Goal: Task Accomplishment & Management: Use online tool/utility

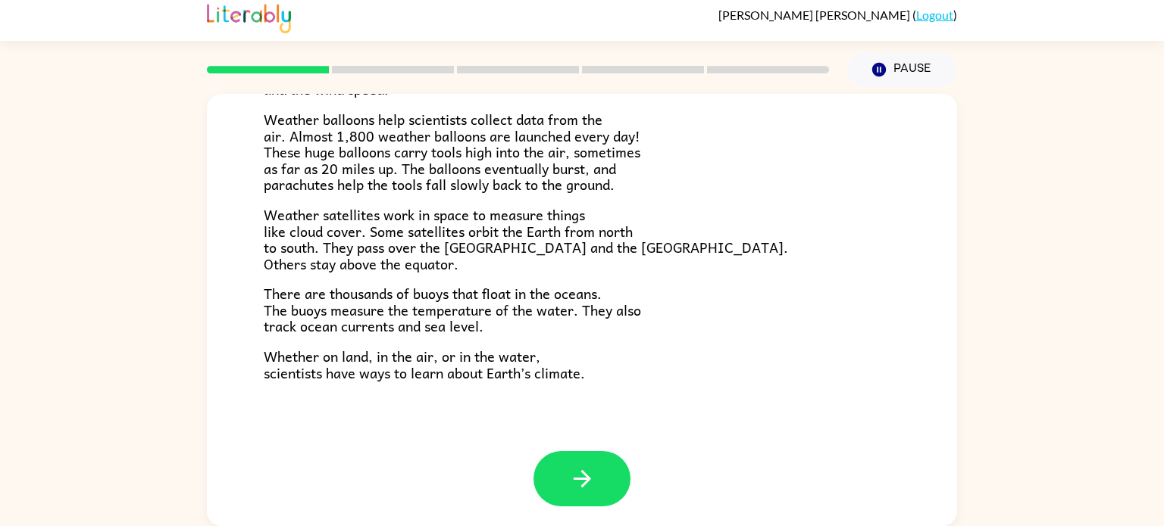
scroll to position [6, 0]
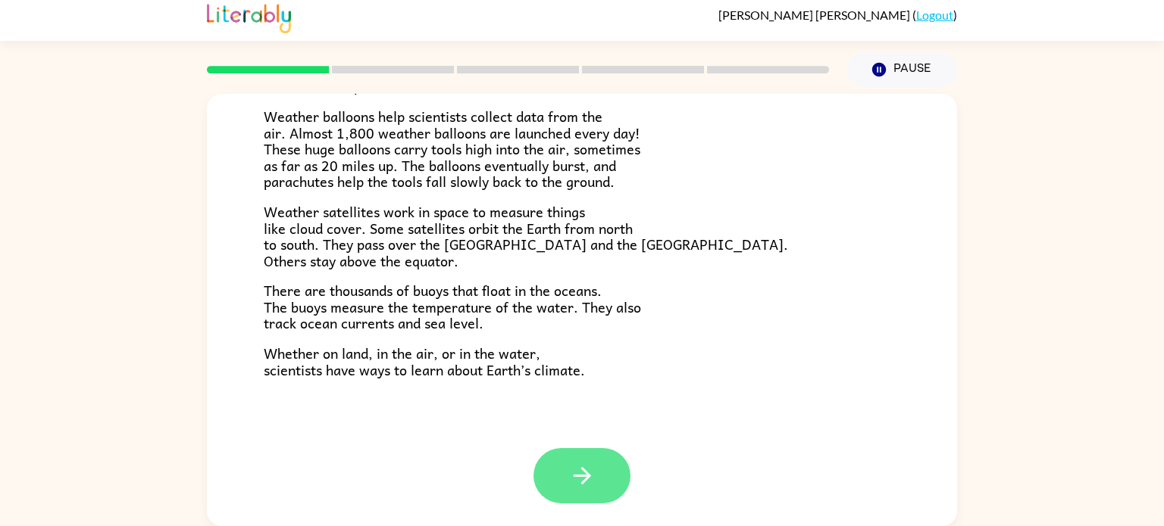
click at [604, 459] on button "button" at bounding box center [581, 475] width 97 height 55
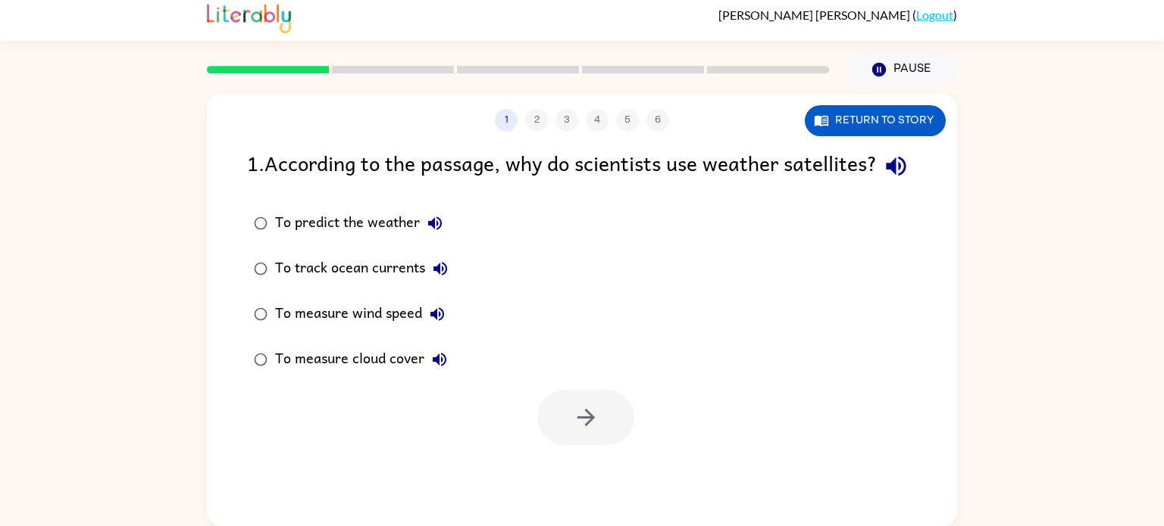
scroll to position [0, 0]
click at [615, 445] on button "button" at bounding box center [585, 417] width 97 height 55
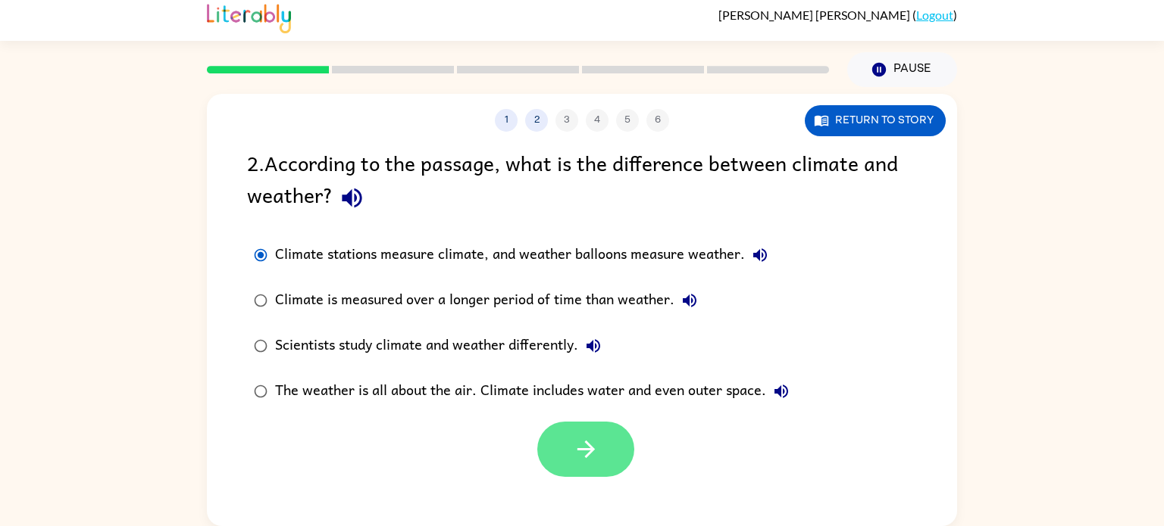
click at [573, 459] on icon "button" at bounding box center [586, 449] width 27 height 27
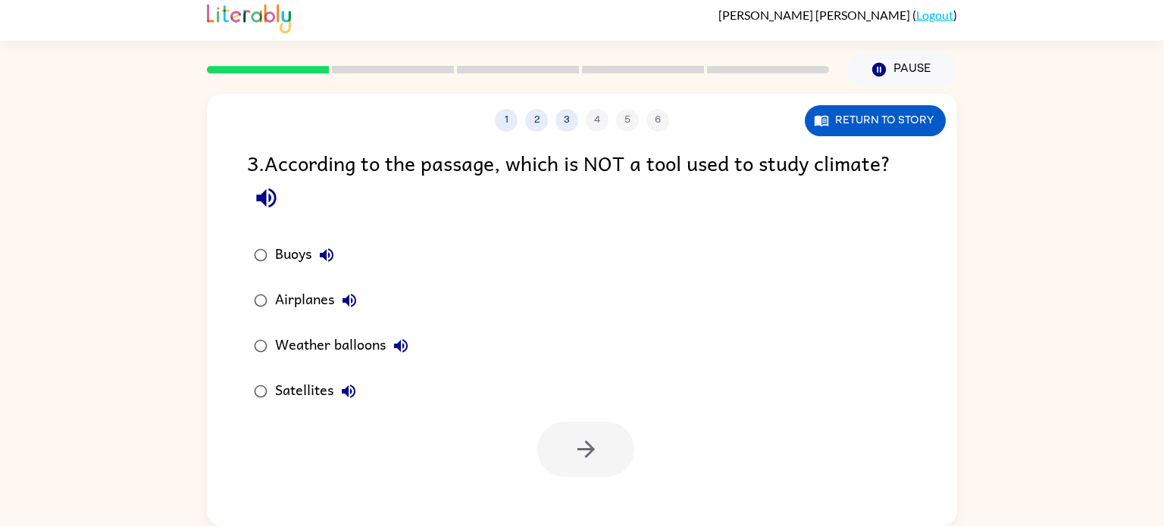
click at [280, 261] on div "Buoys" at bounding box center [308, 255] width 67 height 30
click at [578, 470] on button "button" at bounding box center [585, 449] width 97 height 55
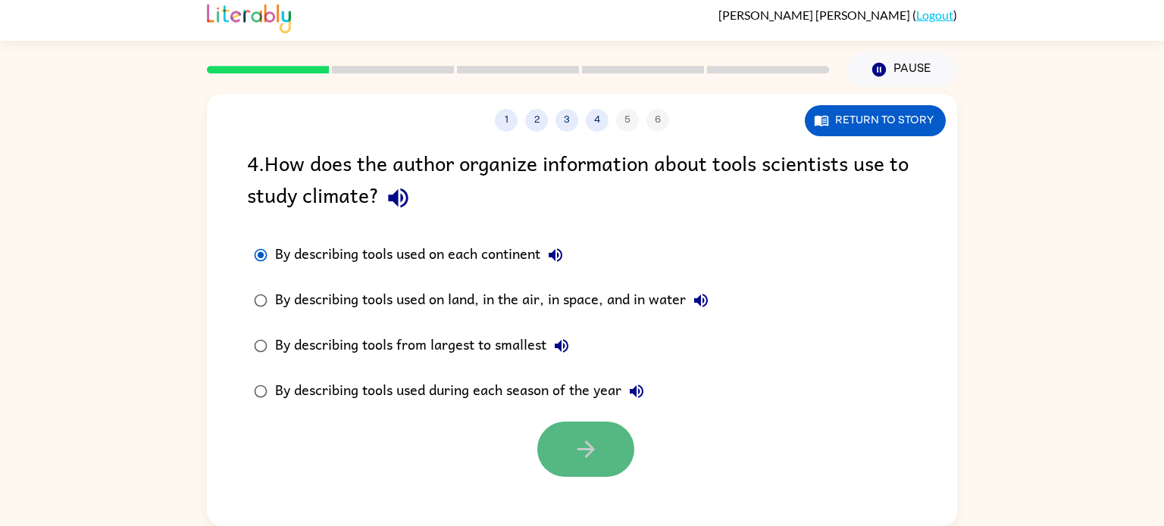
click at [597, 461] on icon "button" at bounding box center [586, 449] width 27 height 27
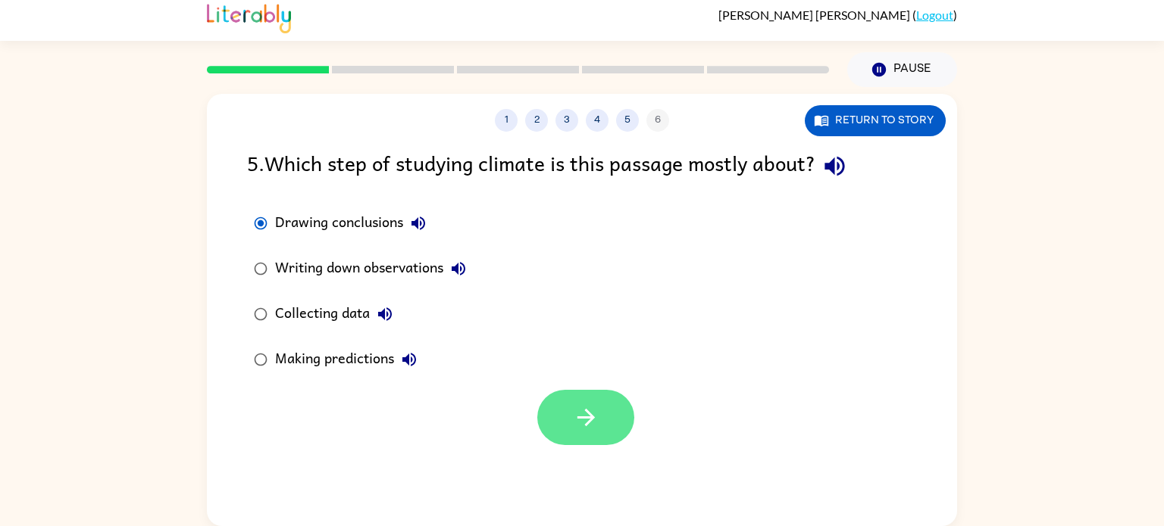
click at [561, 411] on button "button" at bounding box center [585, 417] width 97 height 55
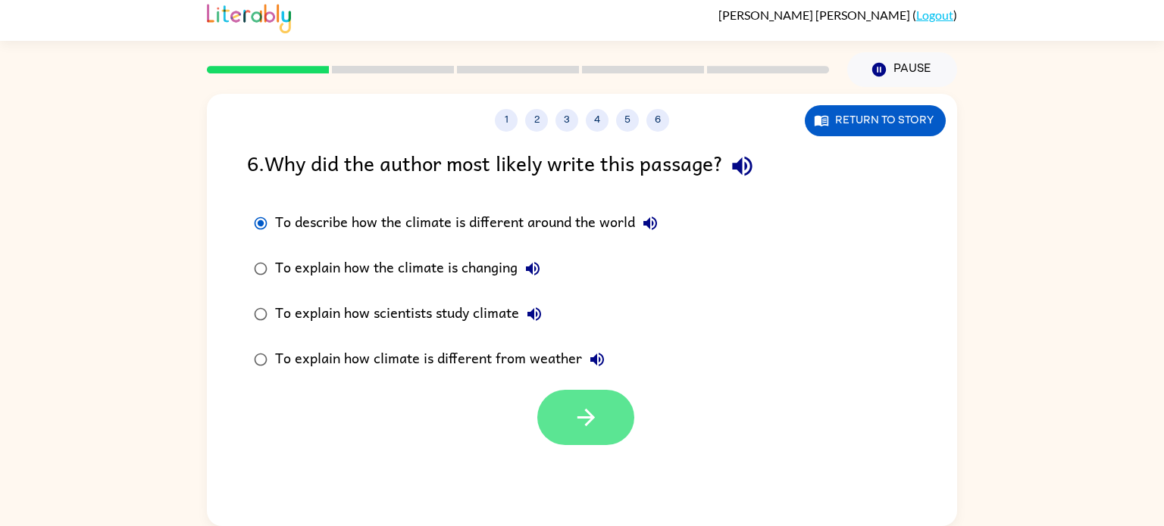
click at [582, 426] on icon "button" at bounding box center [586, 418] width 27 height 27
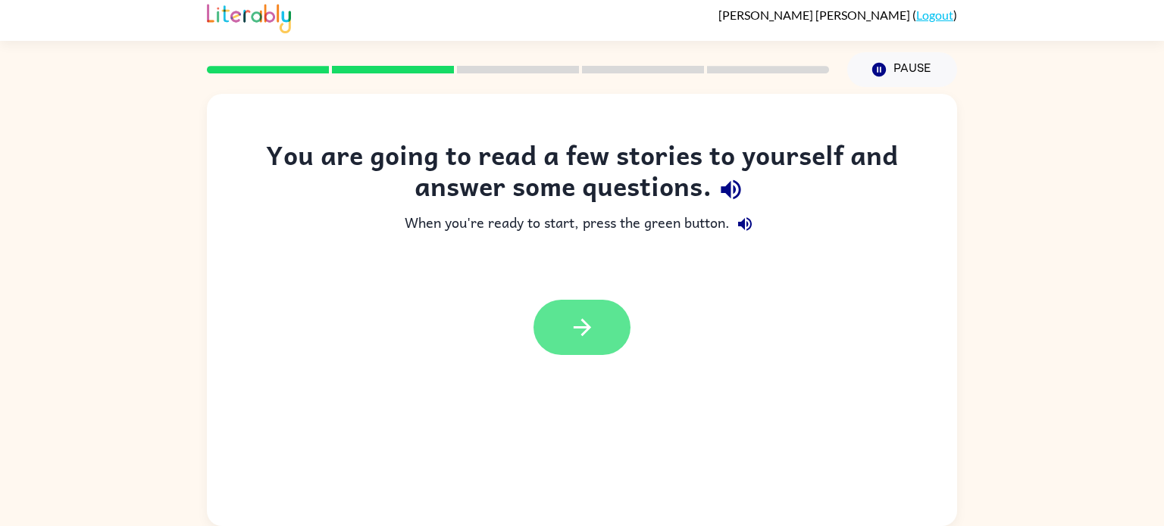
click at [589, 339] on icon "button" at bounding box center [582, 327] width 27 height 27
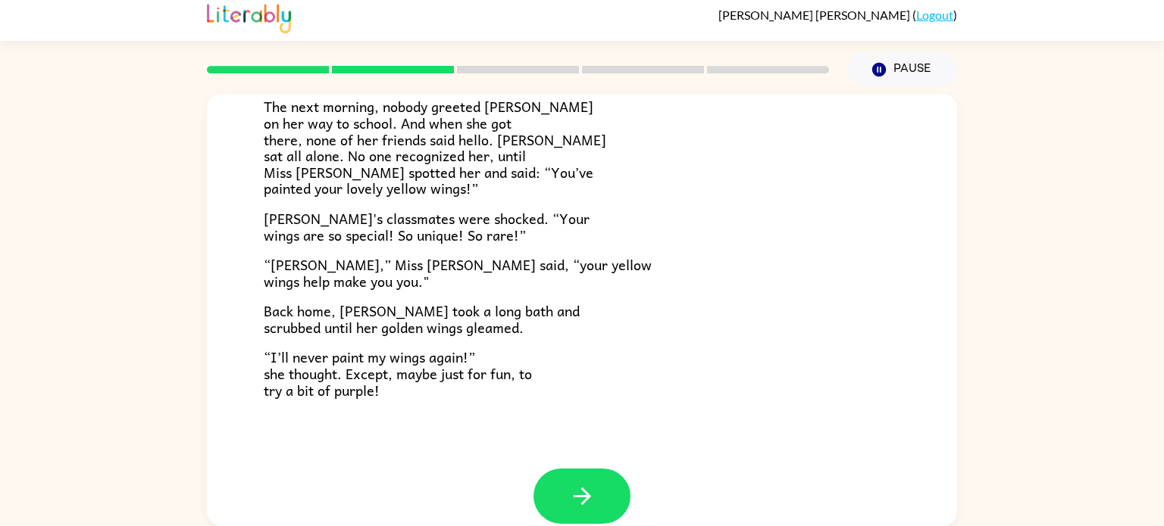
scroll to position [423, 0]
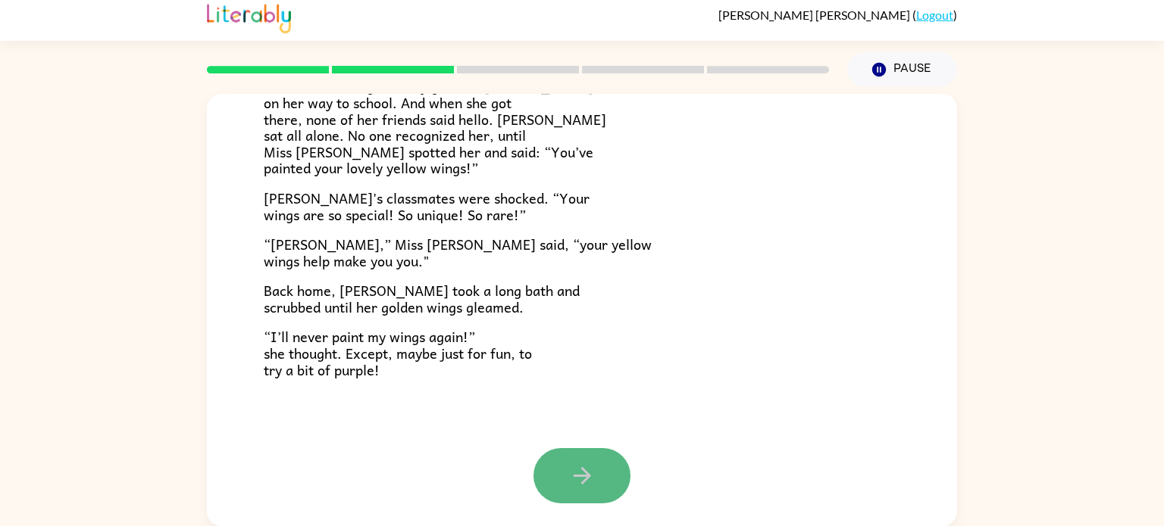
click at [568, 502] on button "button" at bounding box center [581, 475] width 97 height 55
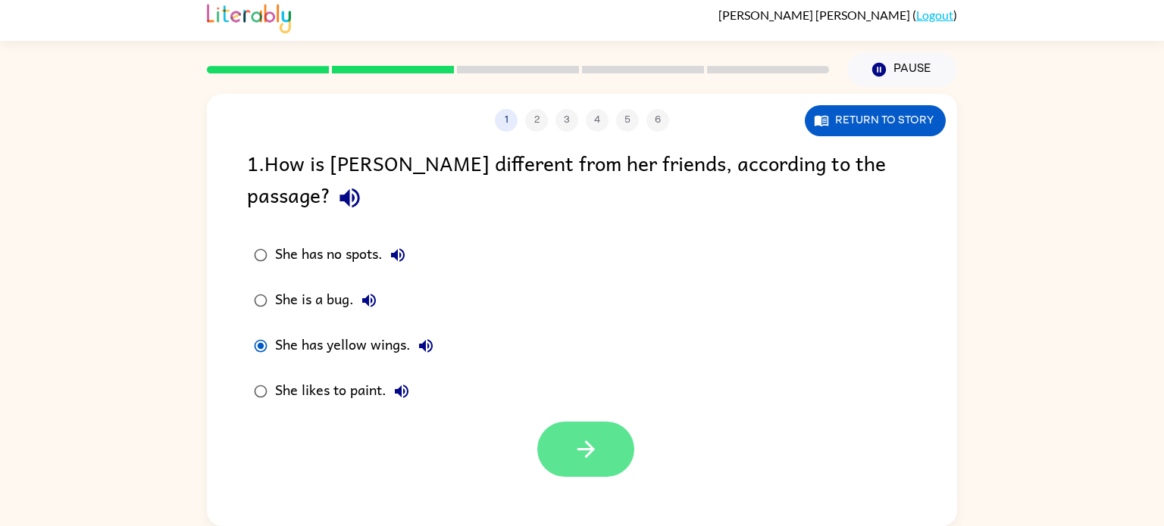
click at [544, 422] on button "button" at bounding box center [585, 449] width 97 height 55
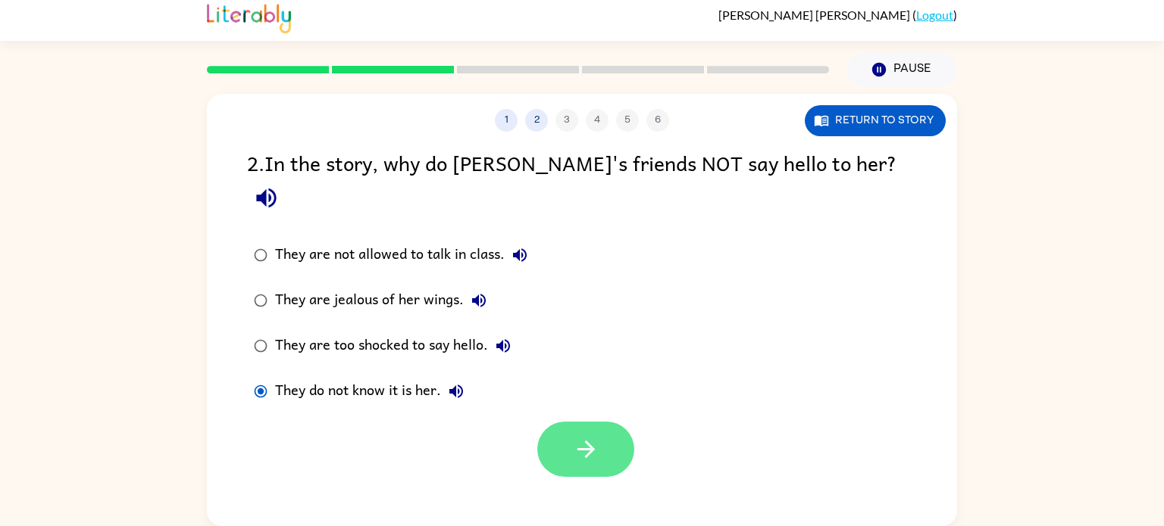
click at [562, 422] on button "button" at bounding box center [585, 449] width 97 height 55
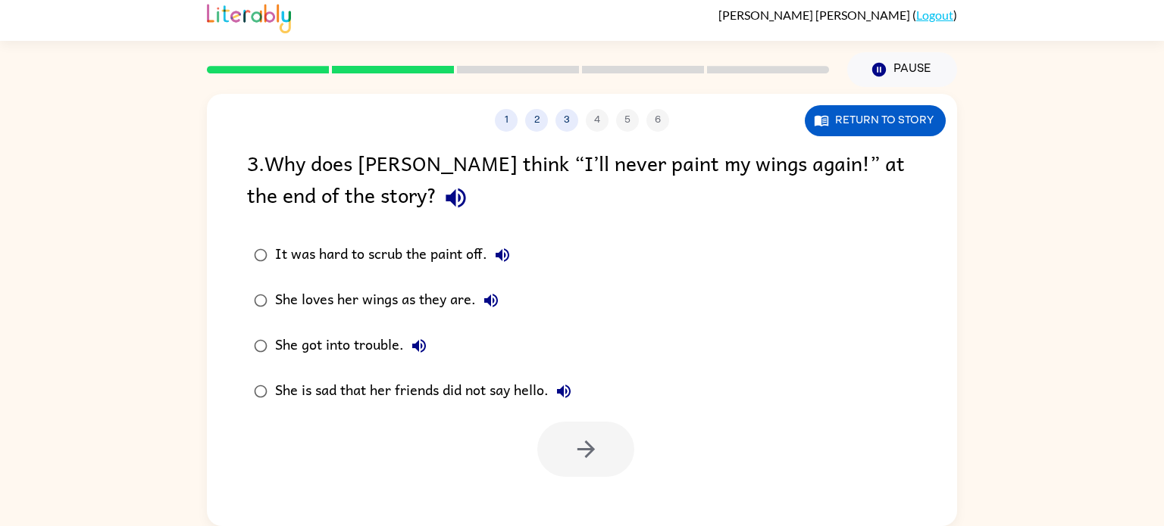
click at [270, 317] on label "She loves her wings as they are." at bounding box center [413, 300] width 348 height 45
click at [546, 452] on button "button" at bounding box center [585, 449] width 97 height 55
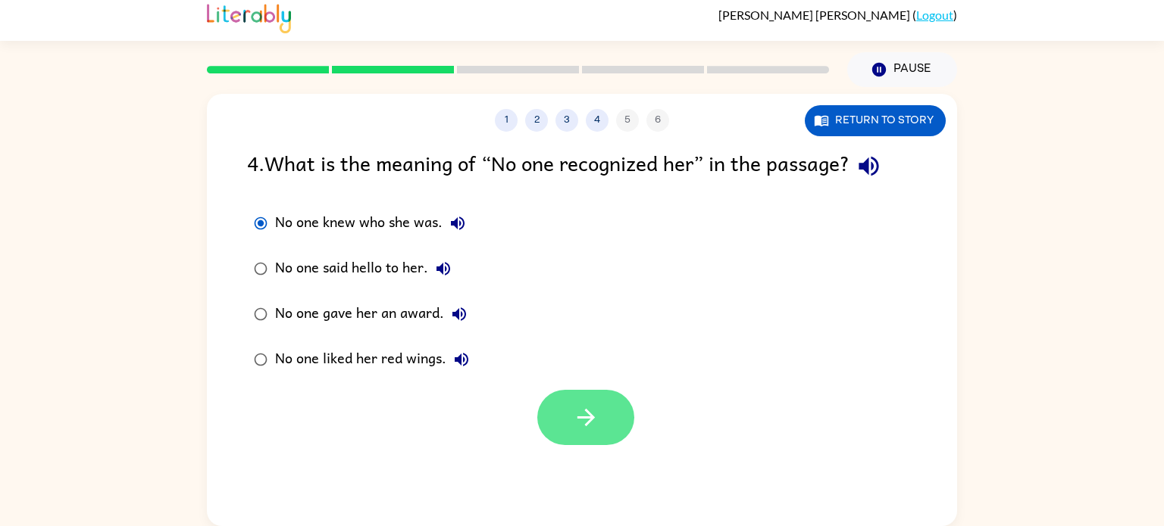
click at [555, 404] on button "button" at bounding box center [585, 417] width 97 height 55
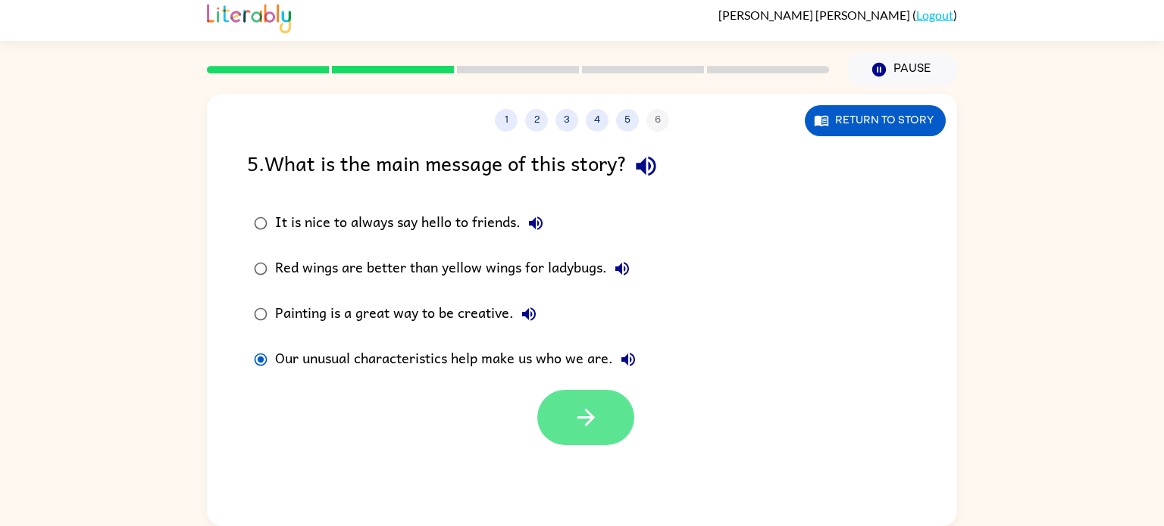
click at [592, 422] on icon "button" at bounding box center [586, 418] width 27 height 27
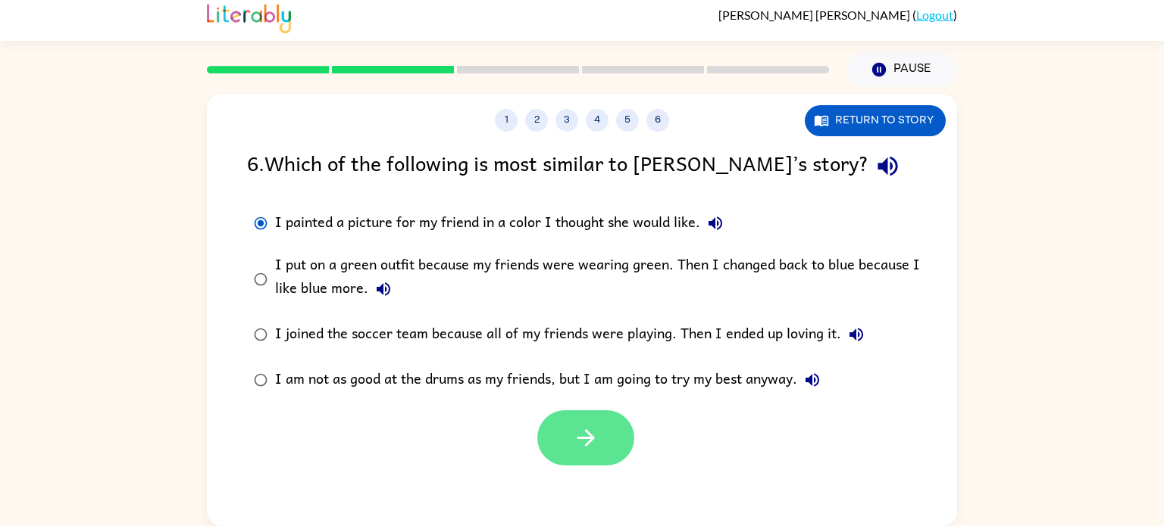
click at [601, 462] on button "button" at bounding box center [585, 438] width 97 height 55
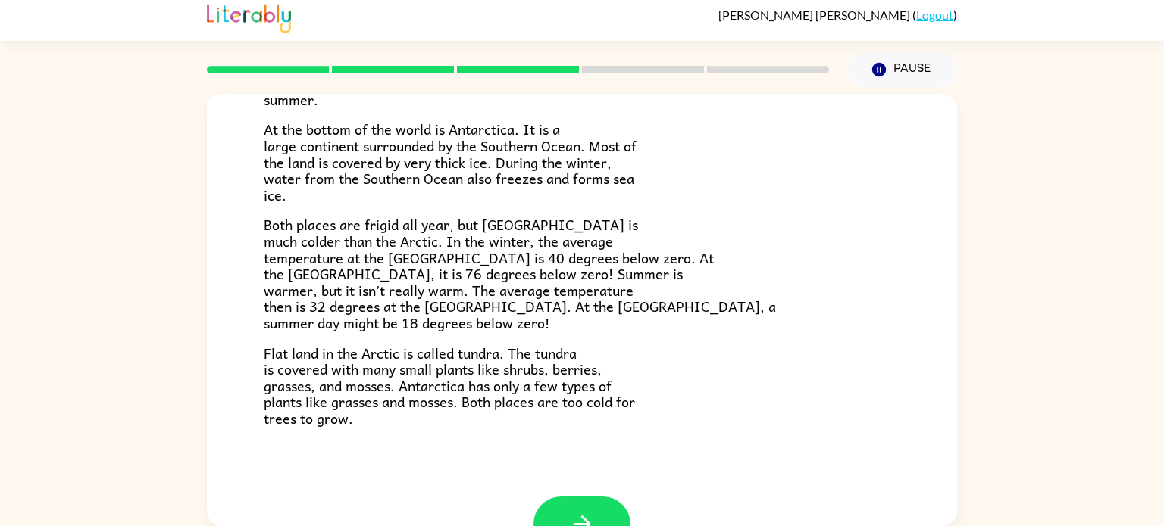
scroll to position [320, 0]
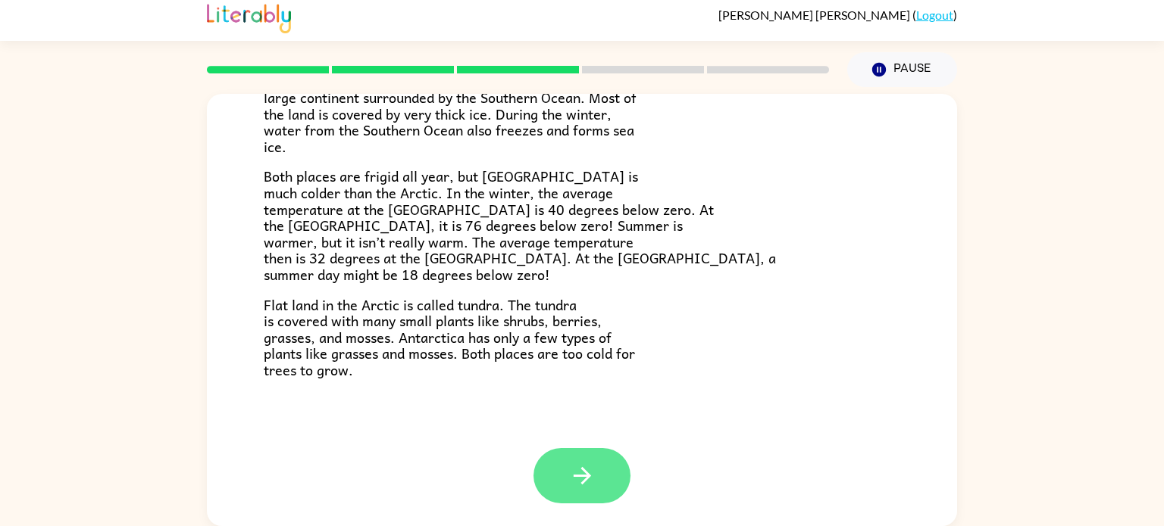
click at [547, 489] on button "button" at bounding box center [581, 475] width 97 height 55
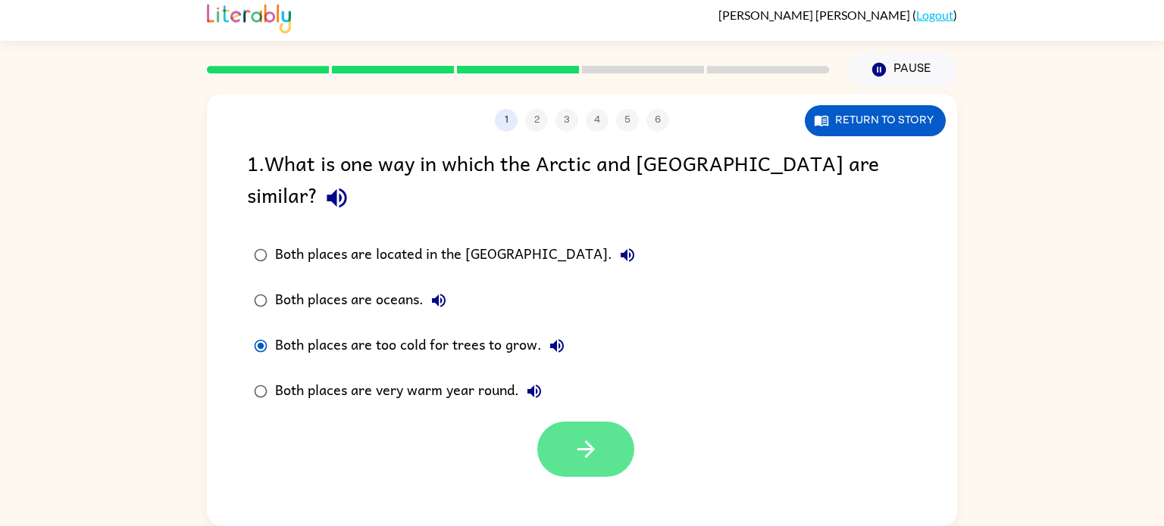
click at [587, 436] on icon "button" at bounding box center [586, 449] width 27 height 27
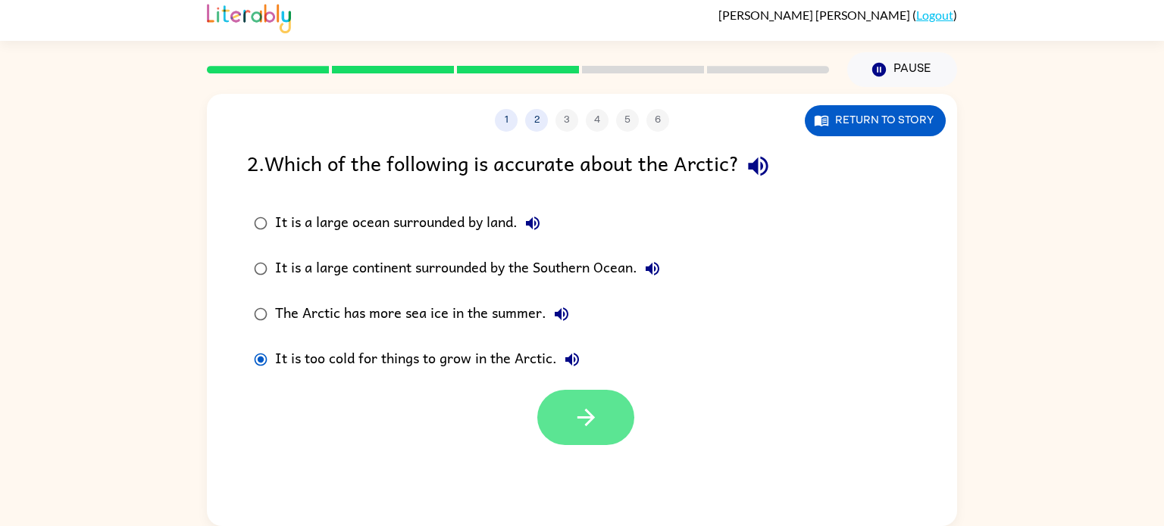
click at [543, 428] on button "button" at bounding box center [585, 417] width 97 height 55
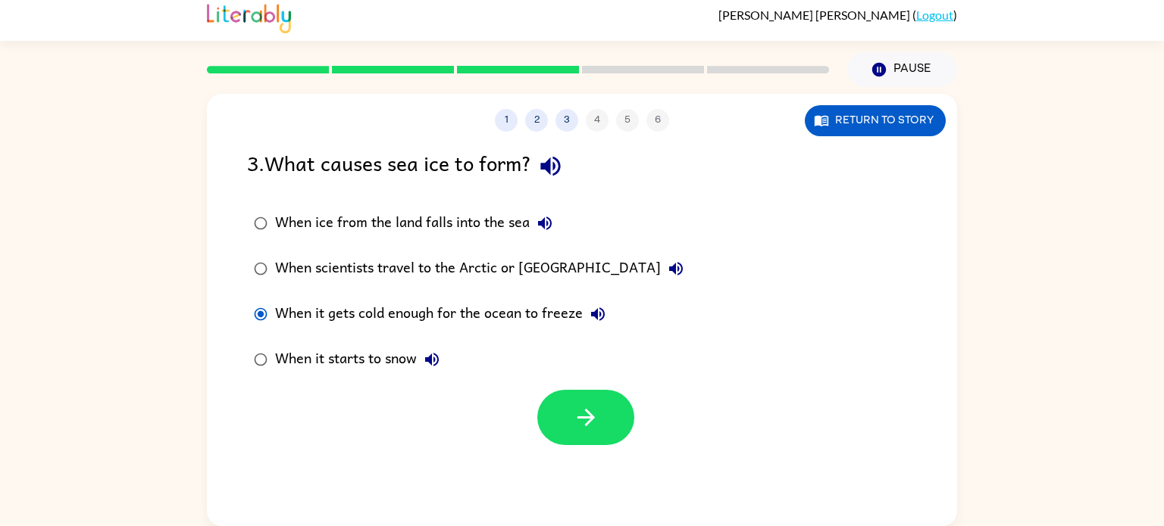
click at [586, 458] on div "1 2 3 4 5 6 Return to story 3 . What causes sea ice to form? When ice from the …" at bounding box center [582, 310] width 750 height 433
click at [581, 442] on button "button" at bounding box center [585, 417] width 97 height 55
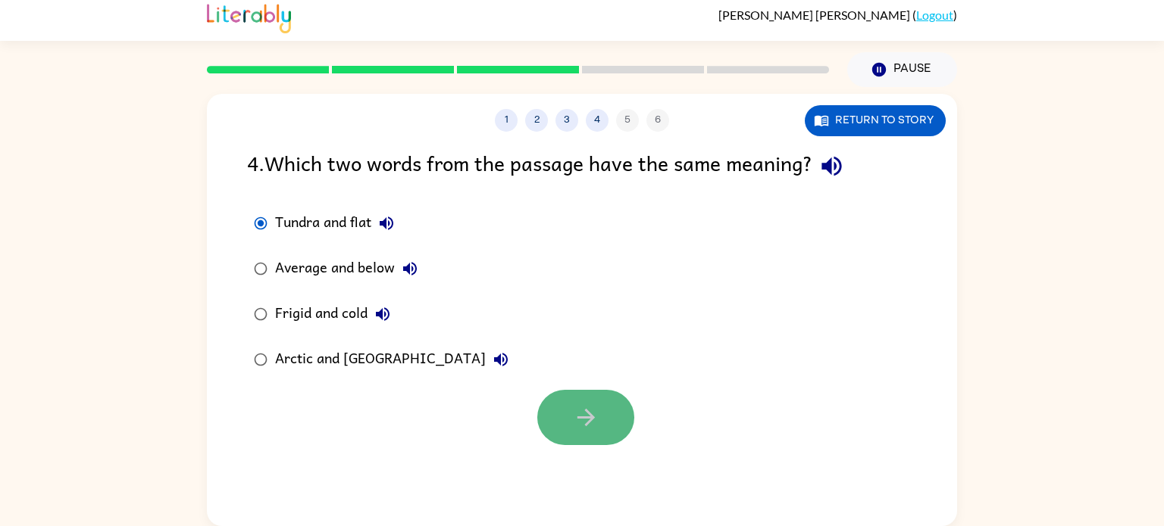
click at [564, 420] on button "button" at bounding box center [585, 417] width 97 height 55
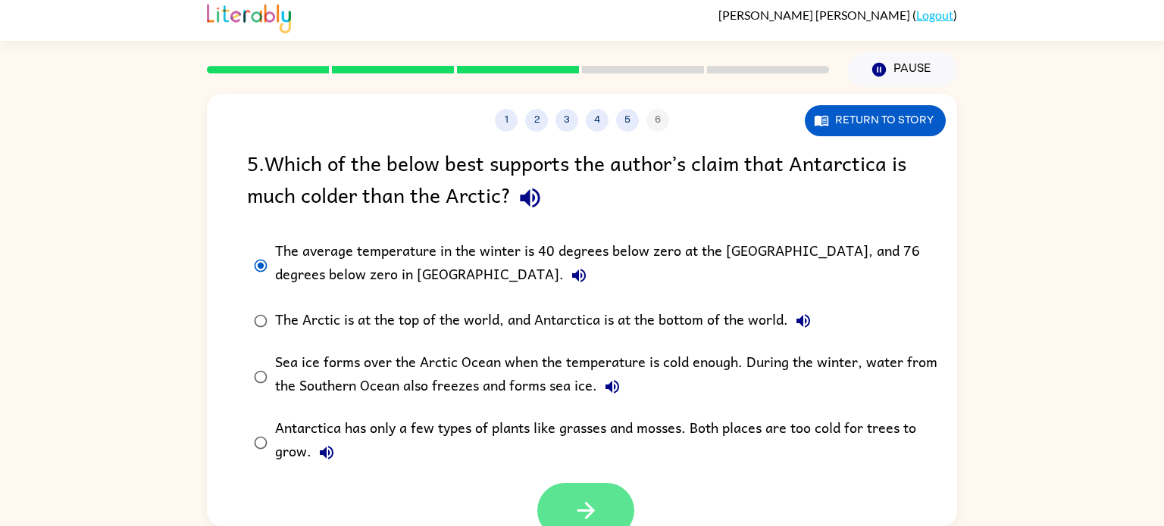
click at [560, 511] on button "button" at bounding box center [585, 510] width 97 height 55
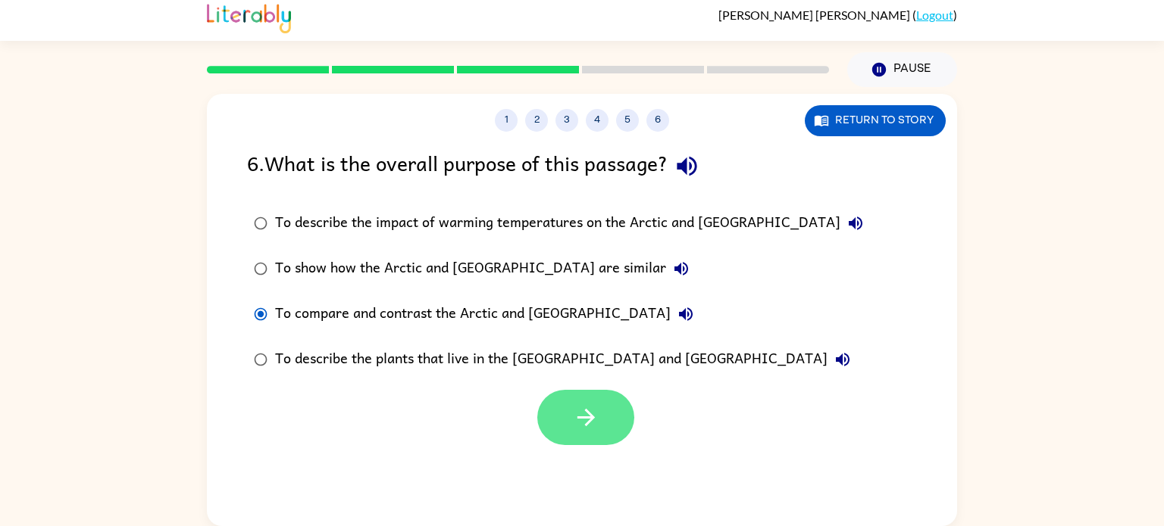
click at [579, 406] on icon "button" at bounding box center [586, 418] width 27 height 27
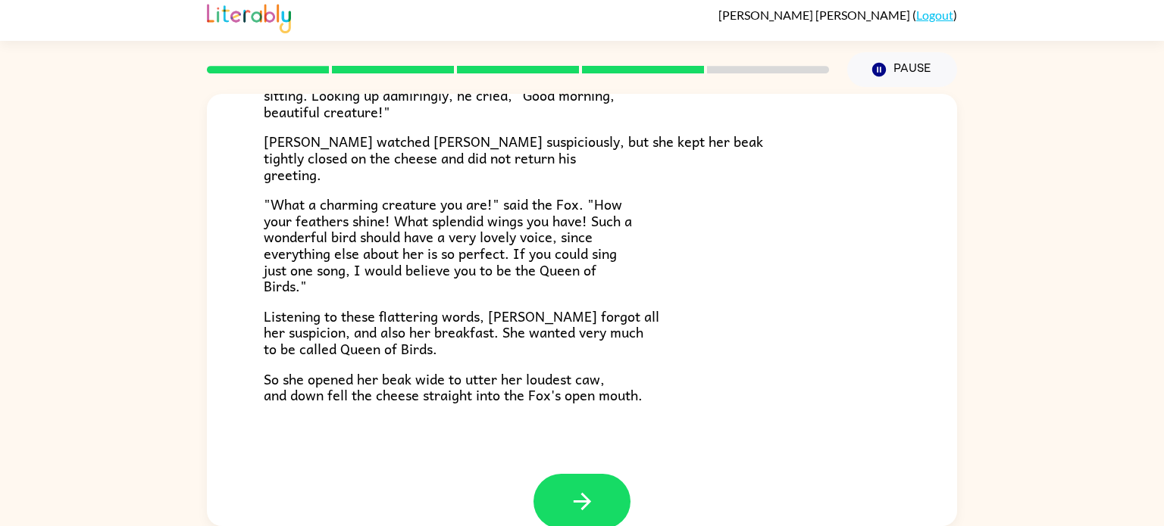
scroll to position [298, 0]
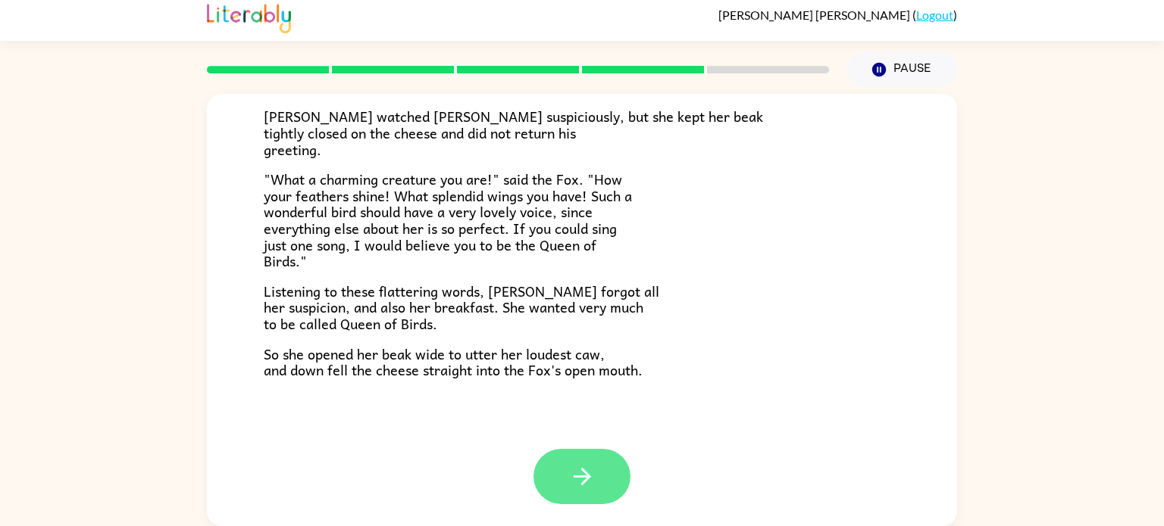
click at [554, 480] on button "button" at bounding box center [581, 476] width 97 height 55
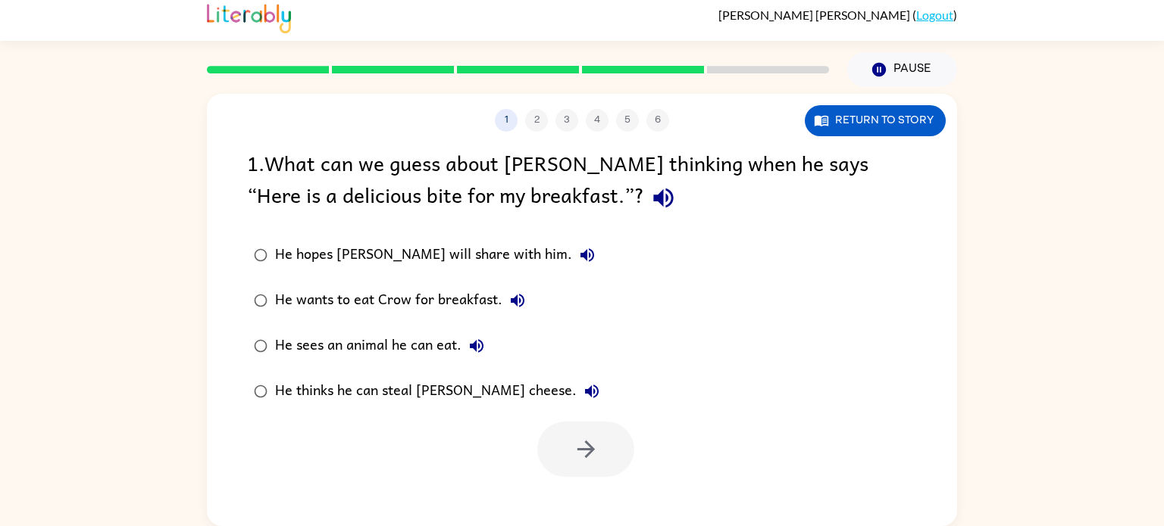
scroll to position [0, 0]
click at [580, 448] on icon "button" at bounding box center [584, 449] width 17 height 17
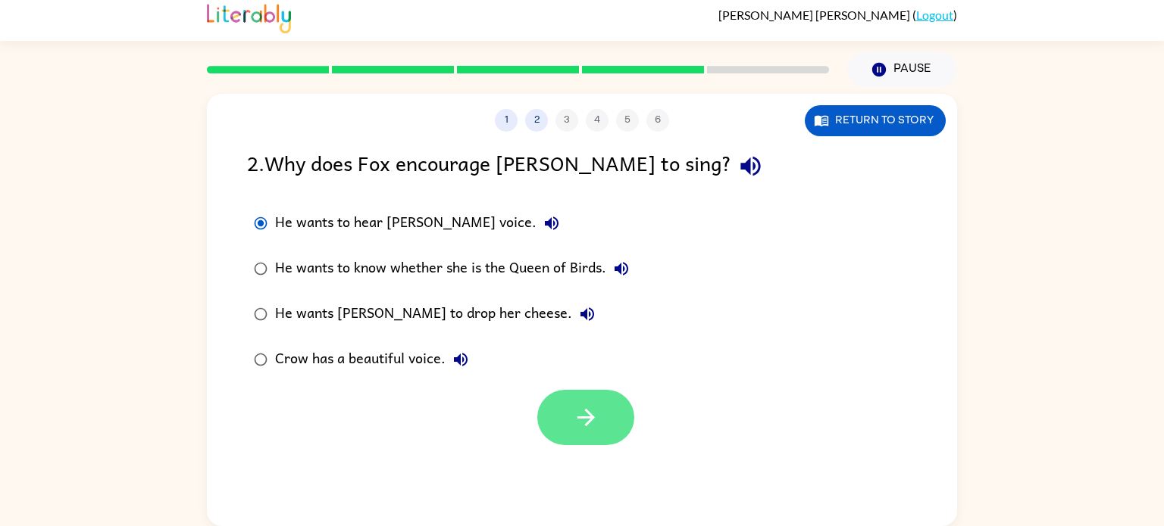
click at [540, 411] on button "button" at bounding box center [585, 417] width 97 height 55
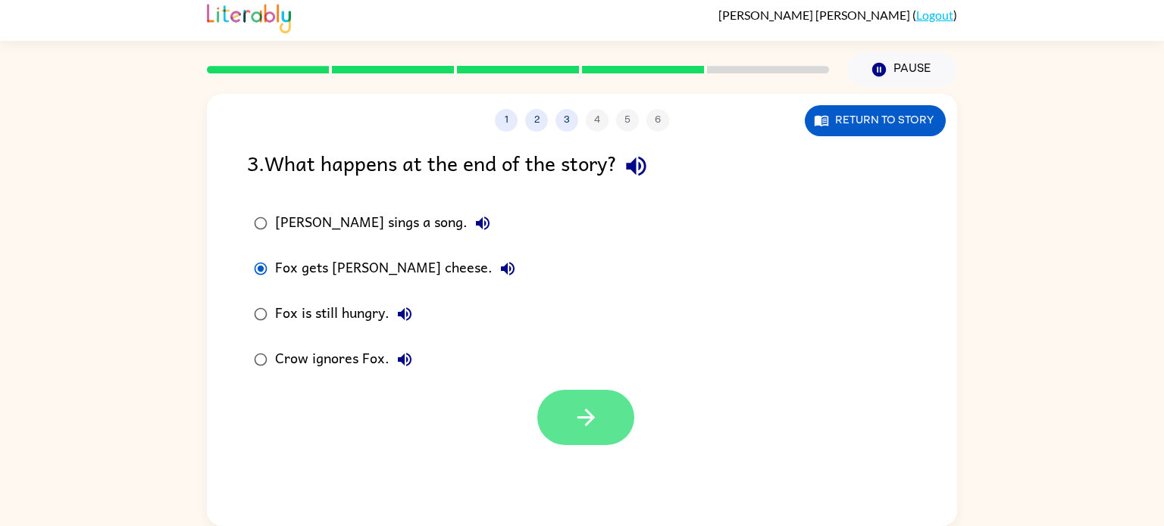
click at [566, 426] on button "button" at bounding box center [585, 417] width 97 height 55
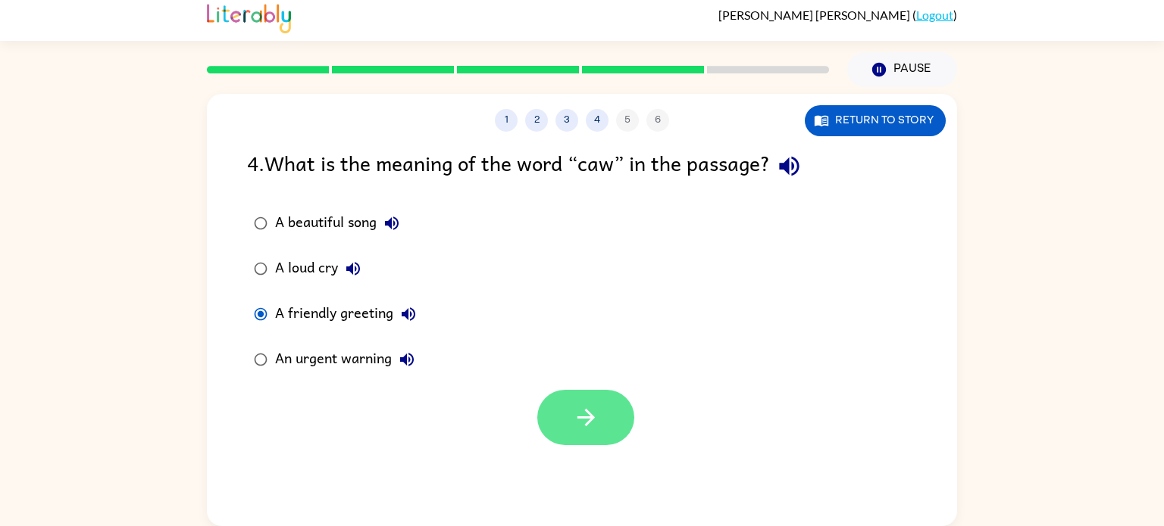
click at [566, 406] on button "button" at bounding box center [585, 417] width 97 height 55
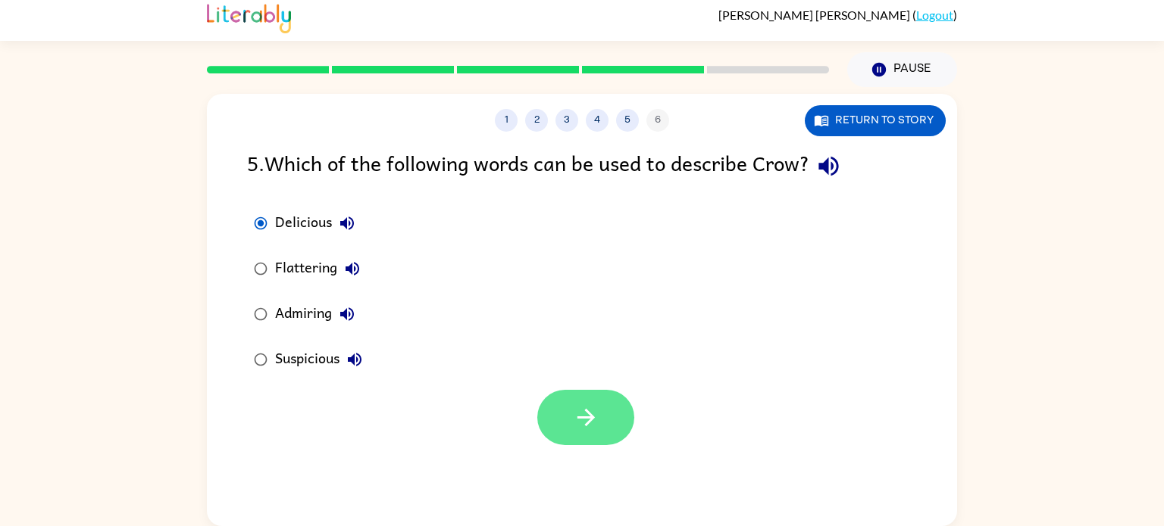
click at [612, 438] on button "button" at bounding box center [585, 417] width 97 height 55
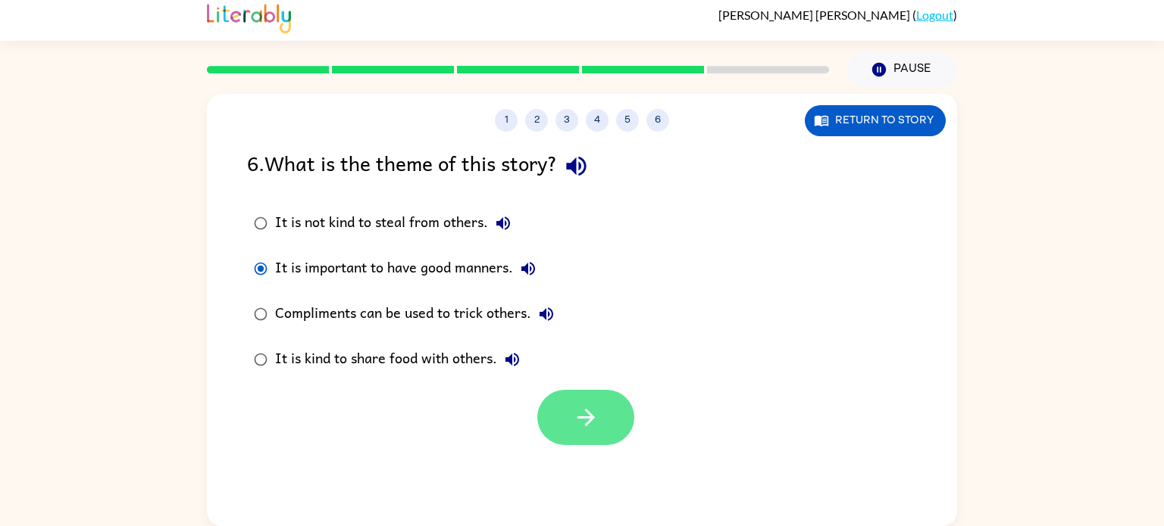
click at [564, 437] on button "button" at bounding box center [585, 417] width 97 height 55
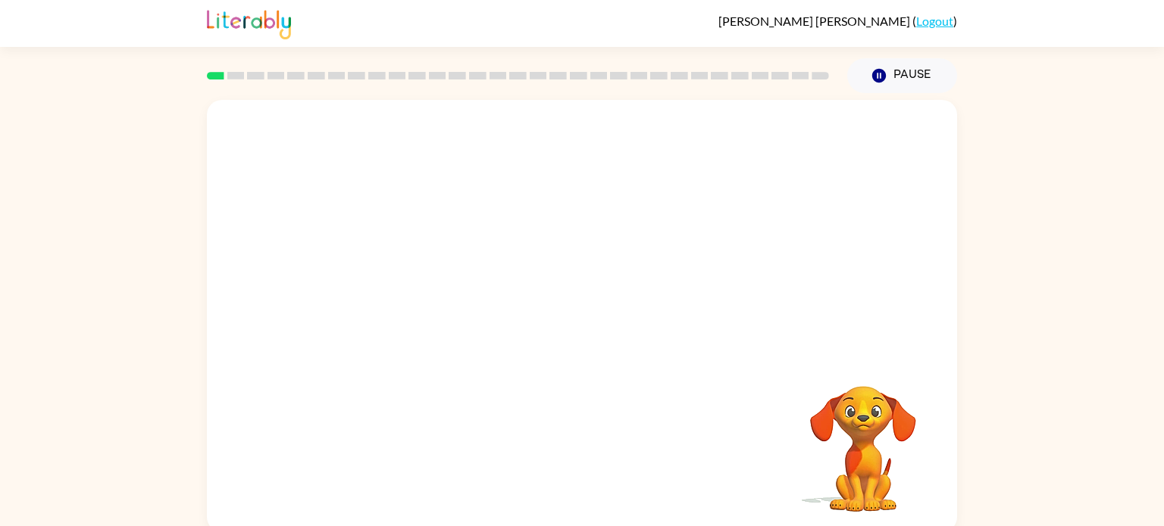
click at [401, 273] on video "Your browser must support playing .mp4 files to use Literably. Please try using…" at bounding box center [582, 227] width 750 height 255
click at [561, 331] on div at bounding box center [581, 323] width 97 height 55
click at [559, 331] on button "button" at bounding box center [581, 323] width 97 height 55
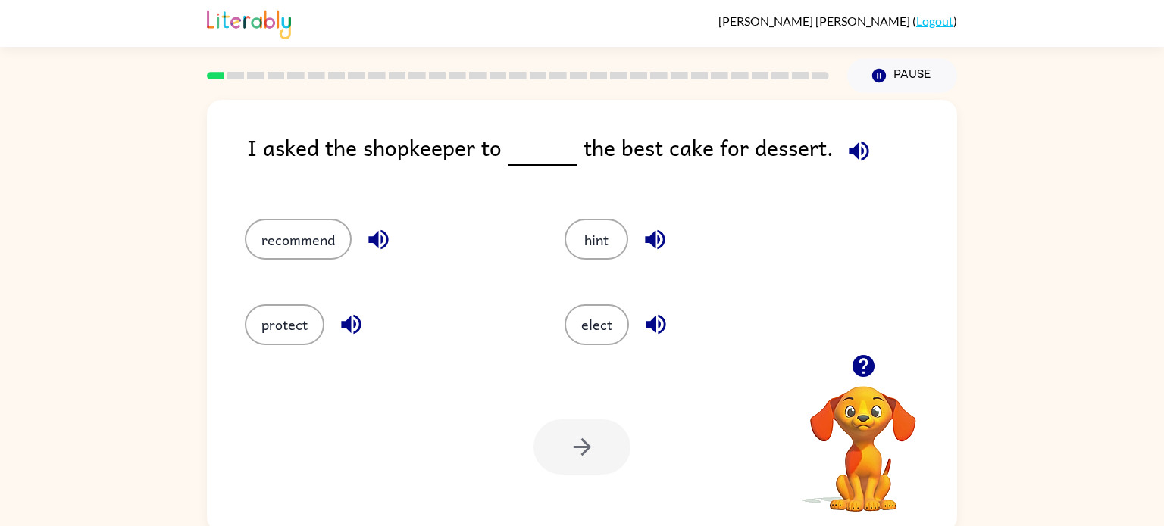
click at [245, 239] on div "recommend" at bounding box center [387, 239] width 285 height 41
click at [274, 228] on button "recommend" at bounding box center [298, 239] width 107 height 41
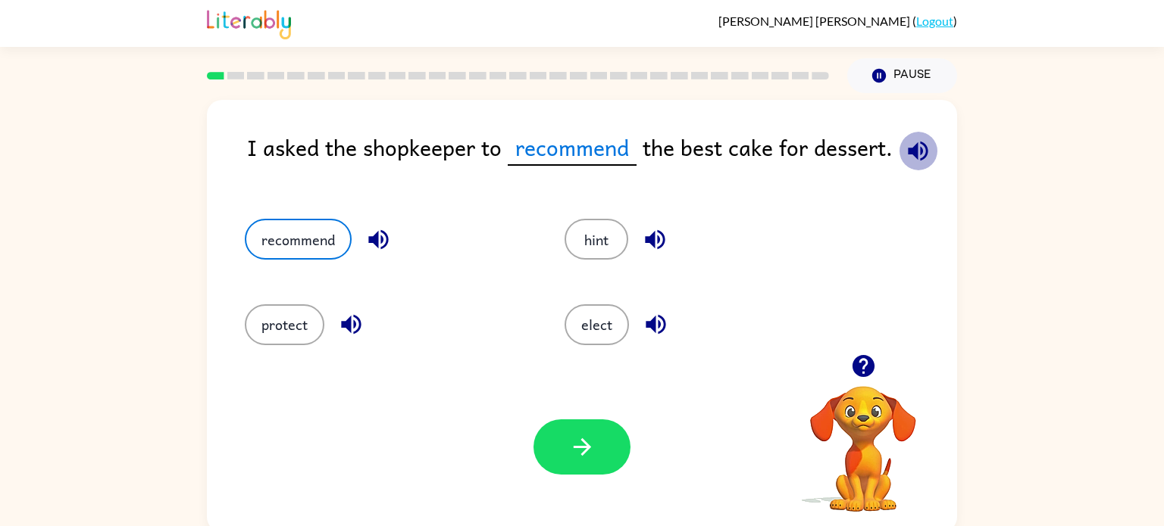
click at [905, 149] on icon "button" at bounding box center [918, 151] width 27 height 27
click at [588, 433] on button "button" at bounding box center [581, 447] width 97 height 55
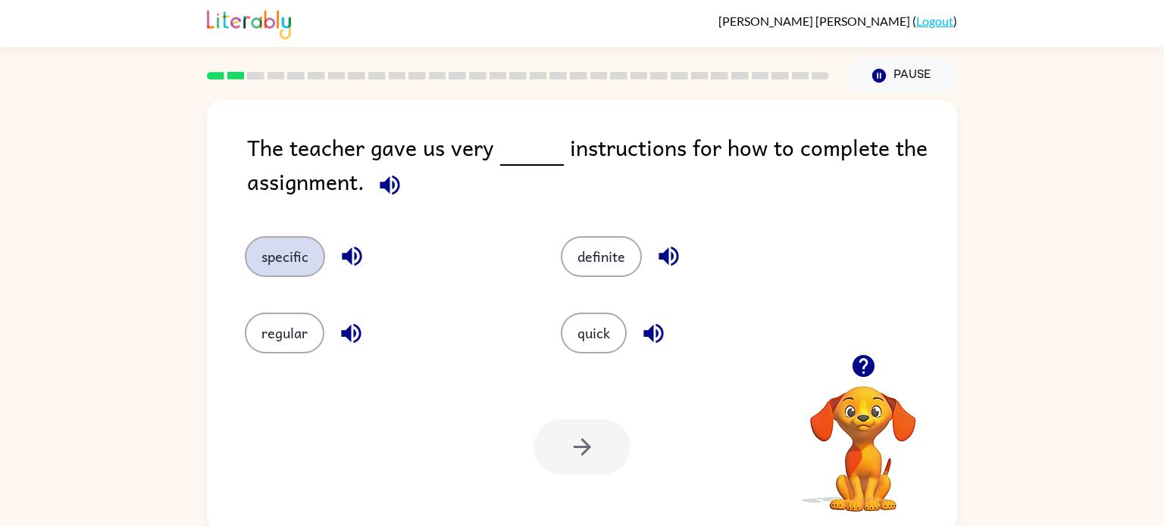
click at [262, 260] on button "specific" at bounding box center [285, 256] width 80 height 41
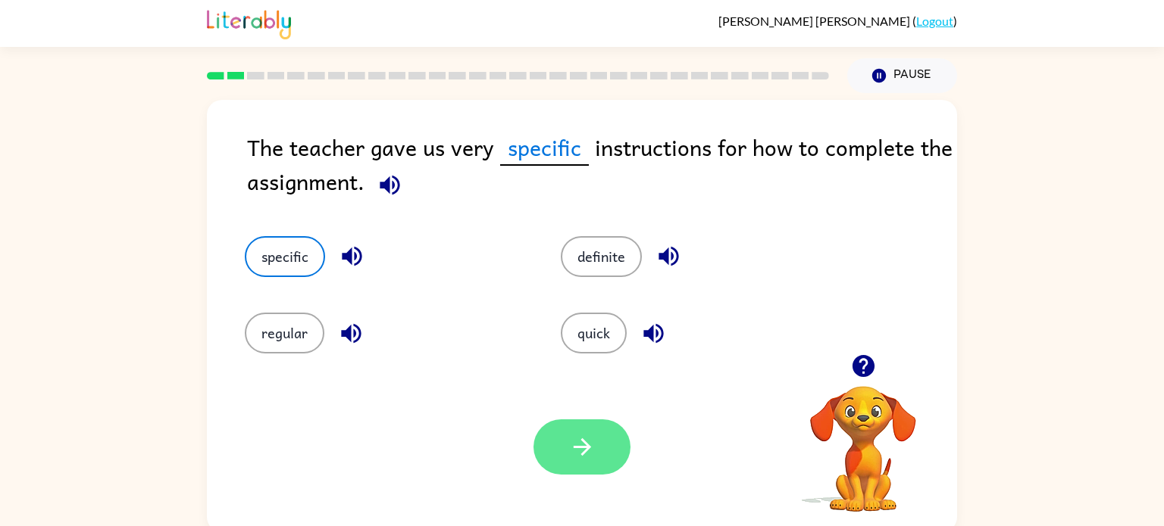
click at [592, 459] on icon "button" at bounding box center [582, 447] width 27 height 27
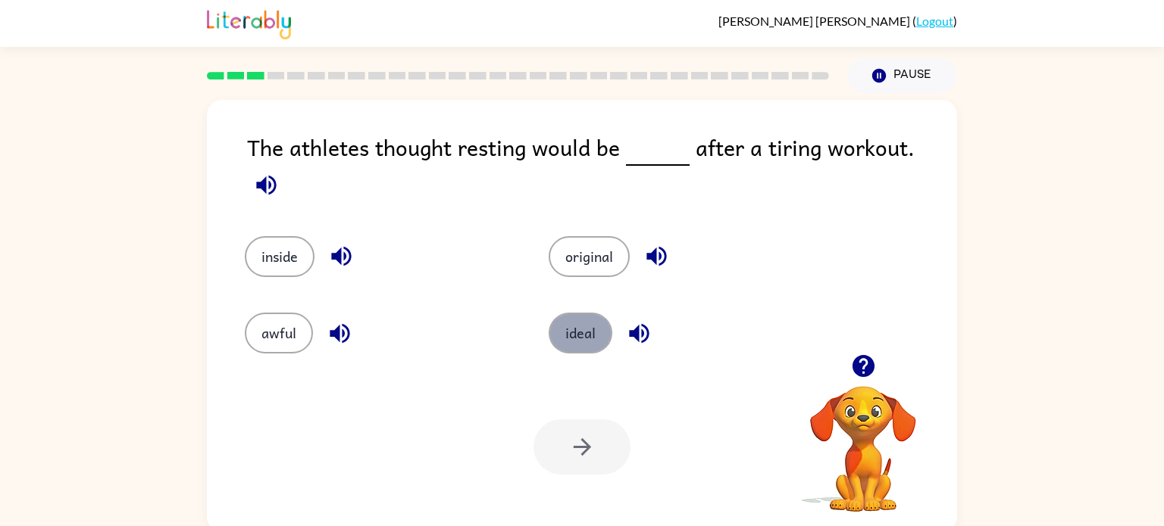
click at [573, 322] on button "ideal" at bounding box center [580, 333] width 64 height 41
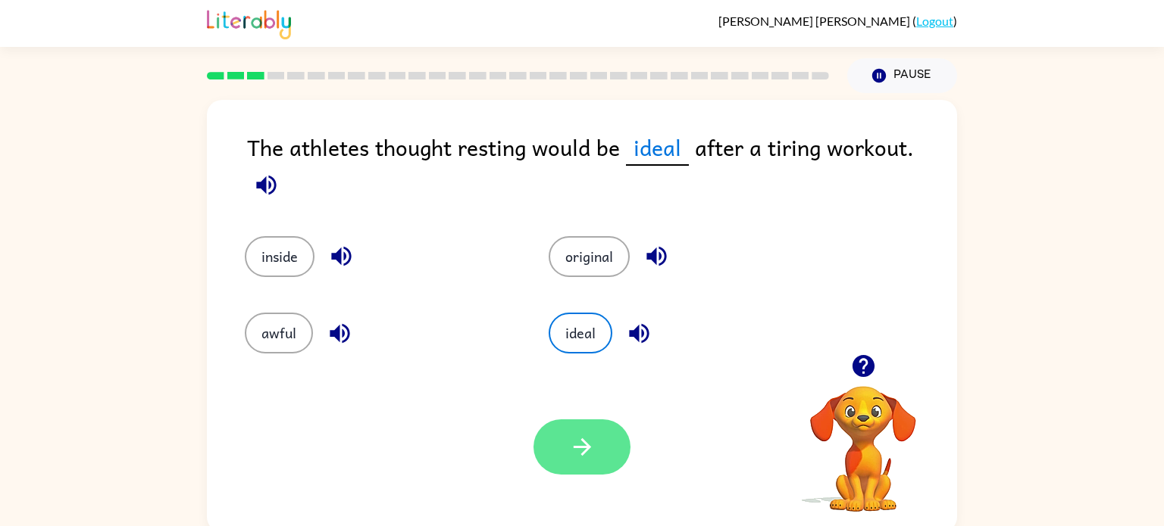
click at [578, 446] on icon "button" at bounding box center [582, 447] width 27 height 27
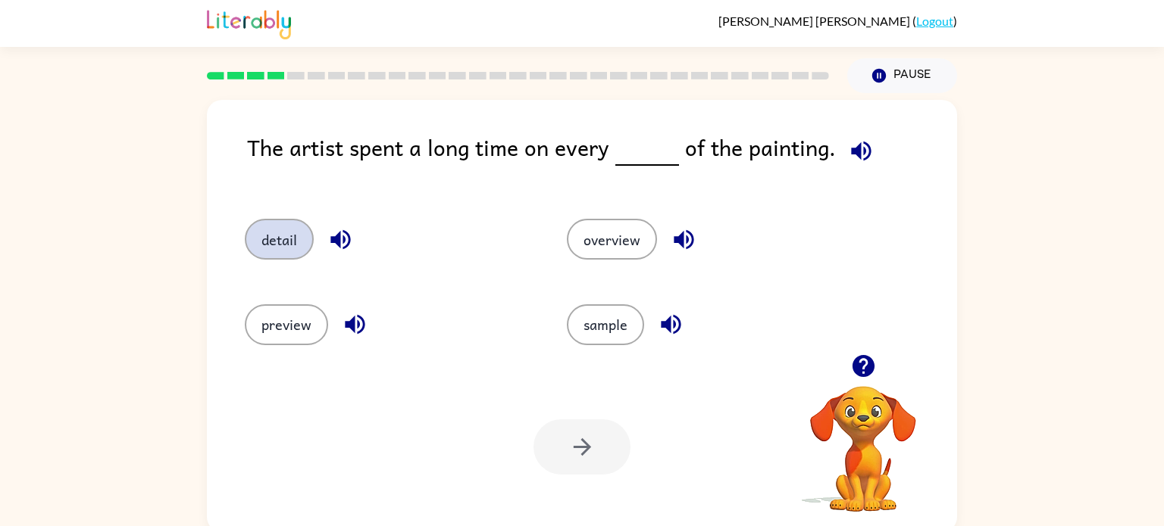
click at [289, 236] on button "detail" at bounding box center [279, 239] width 69 height 41
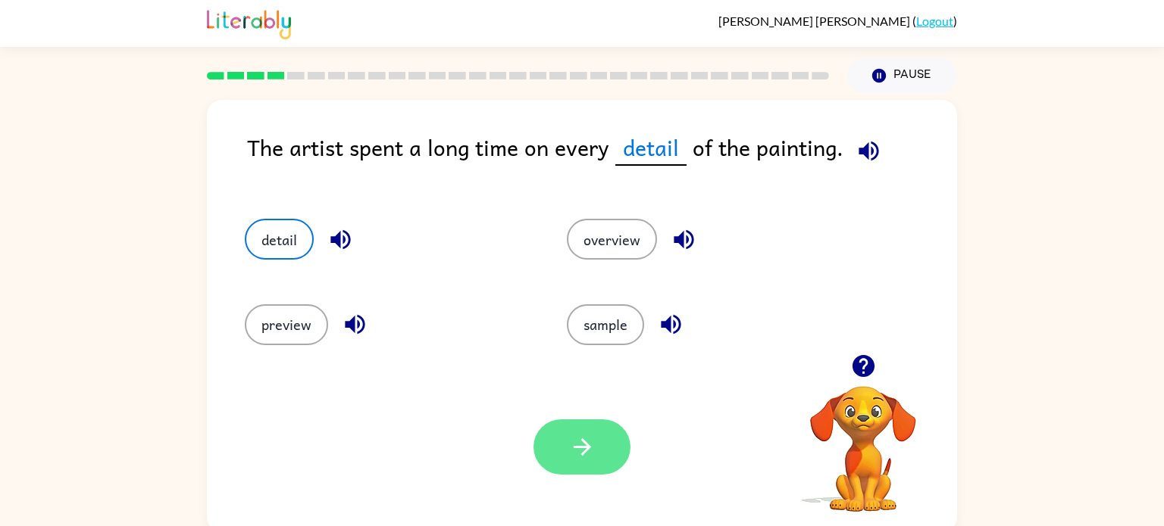
click at [586, 458] on icon "button" at bounding box center [582, 447] width 27 height 27
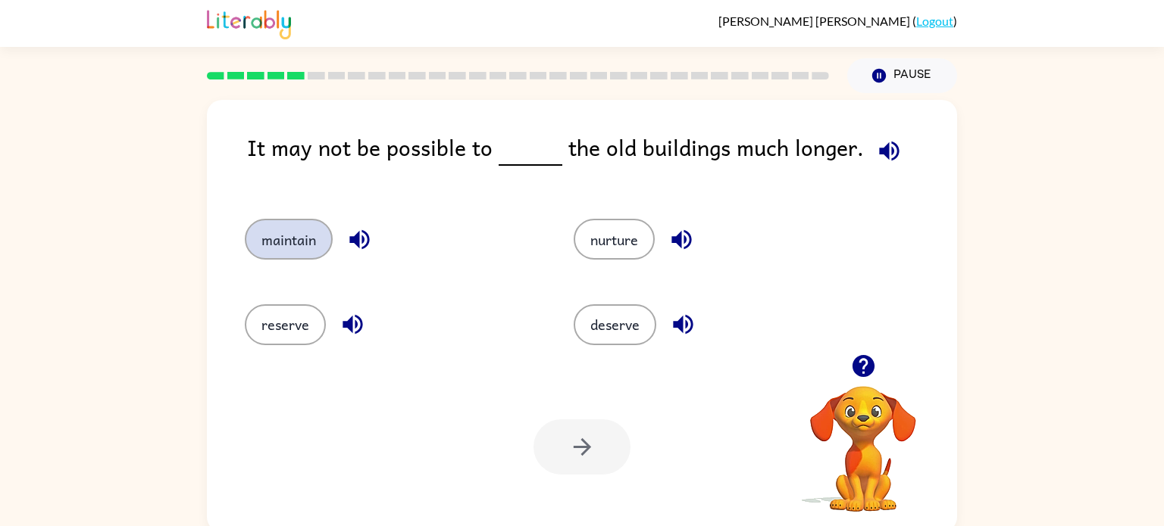
click at [318, 239] on button "maintain" at bounding box center [289, 239] width 88 height 41
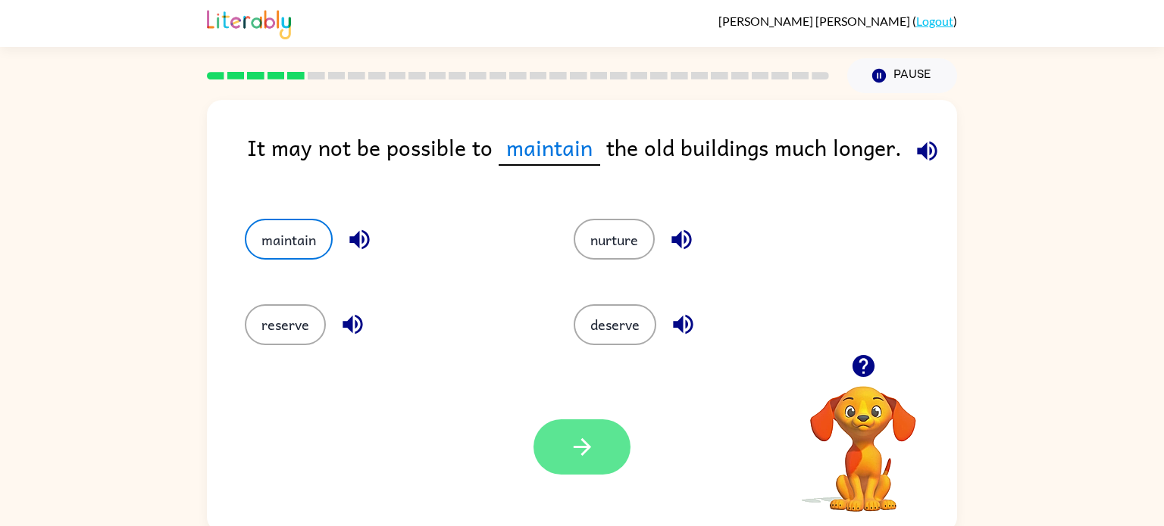
click at [571, 472] on button "button" at bounding box center [581, 447] width 97 height 55
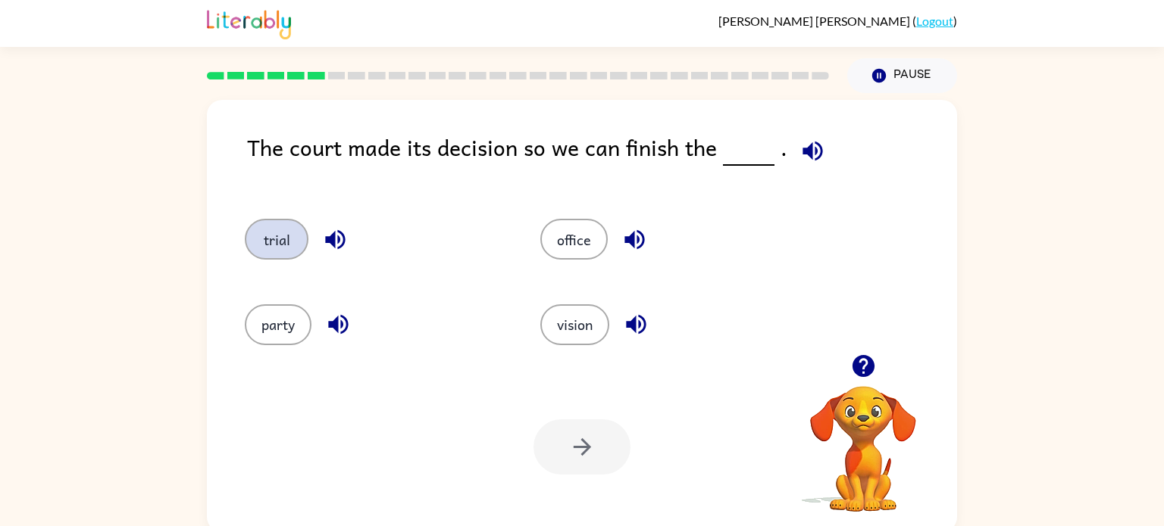
click at [264, 238] on button "trial" at bounding box center [277, 239] width 64 height 41
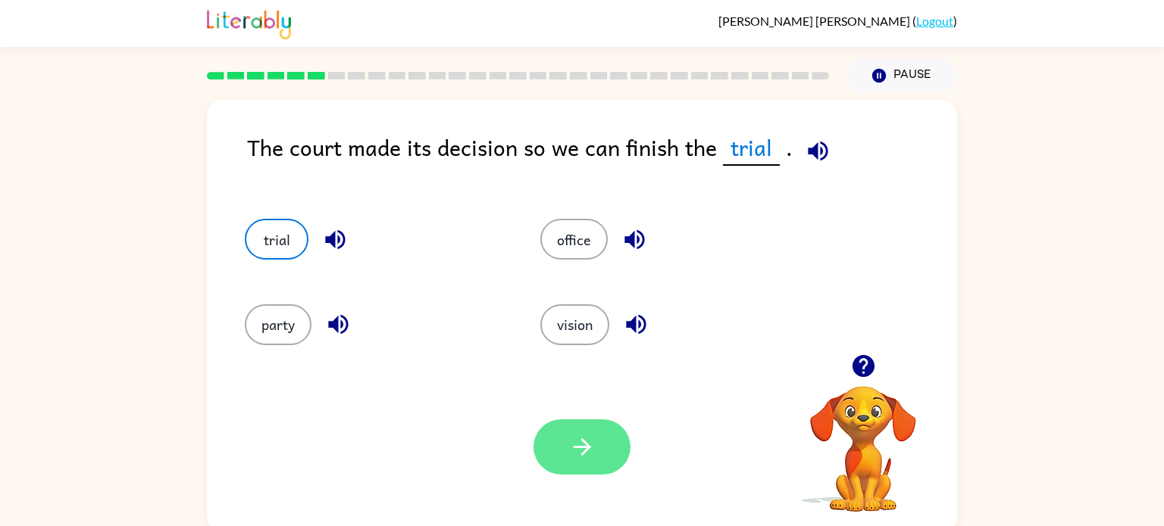
click at [570, 455] on icon "button" at bounding box center [582, 447] width 27 height 27
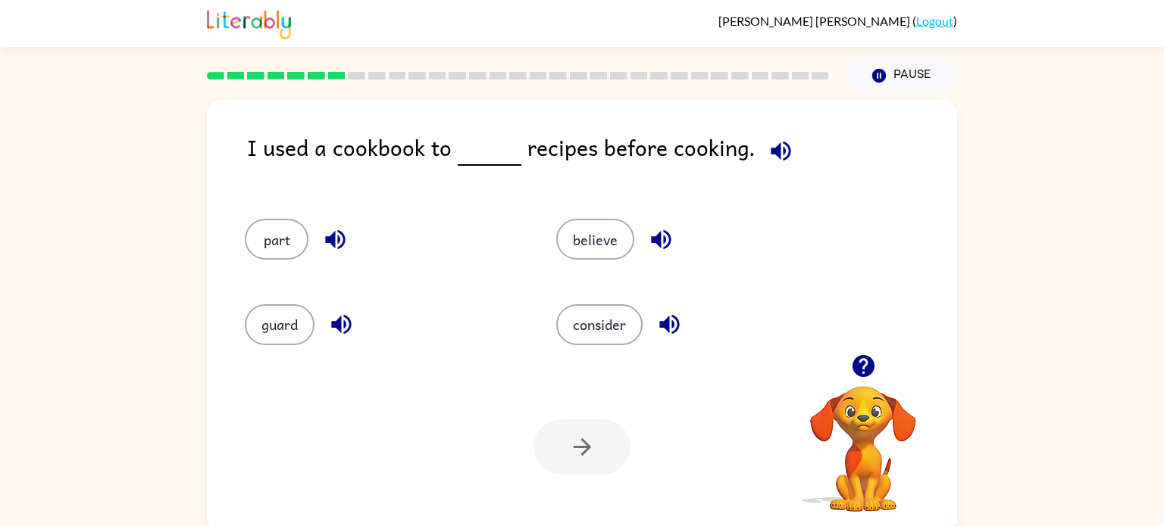
click at [570, 455] on div at bounding box center [581, 447] width 97 height 55
click at [570, 324] on button "consider" at bounding box center [599, 325] width 86 height 41
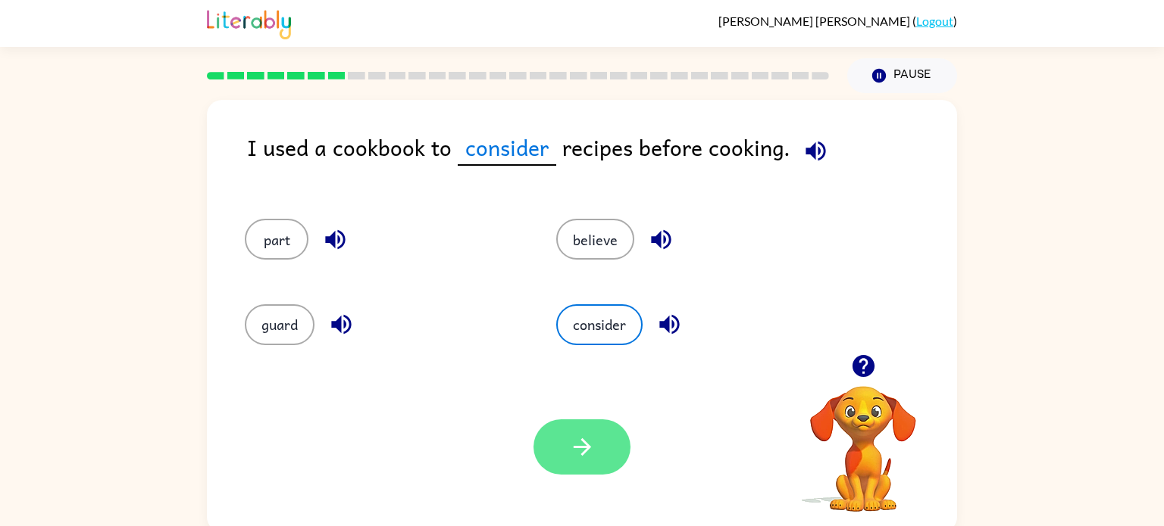
click at [561, 464] on button "button" at bounding box center [581, 447] width 97 height 55
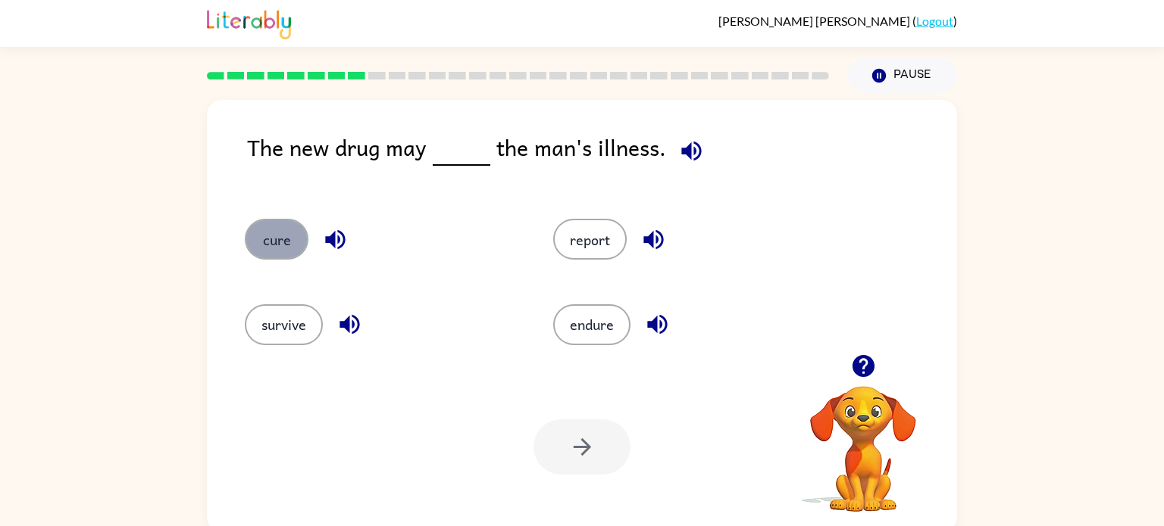
click at [287, 248] on button "cure" at bounding box center [277, 239] width 64 height 41
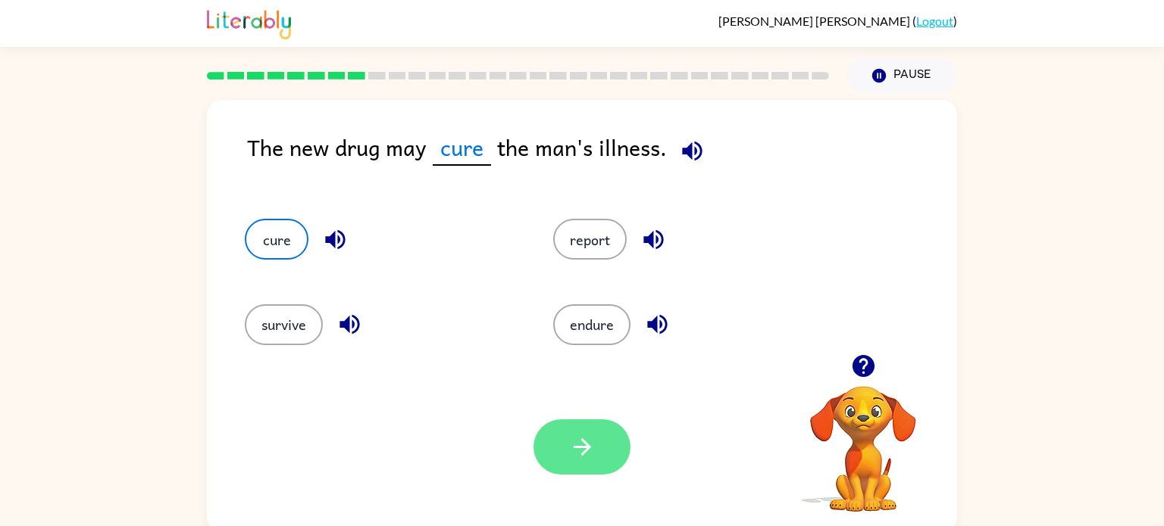
click at [577, 431] on button "button" at bounding box center [581, 447] width 97 height 55
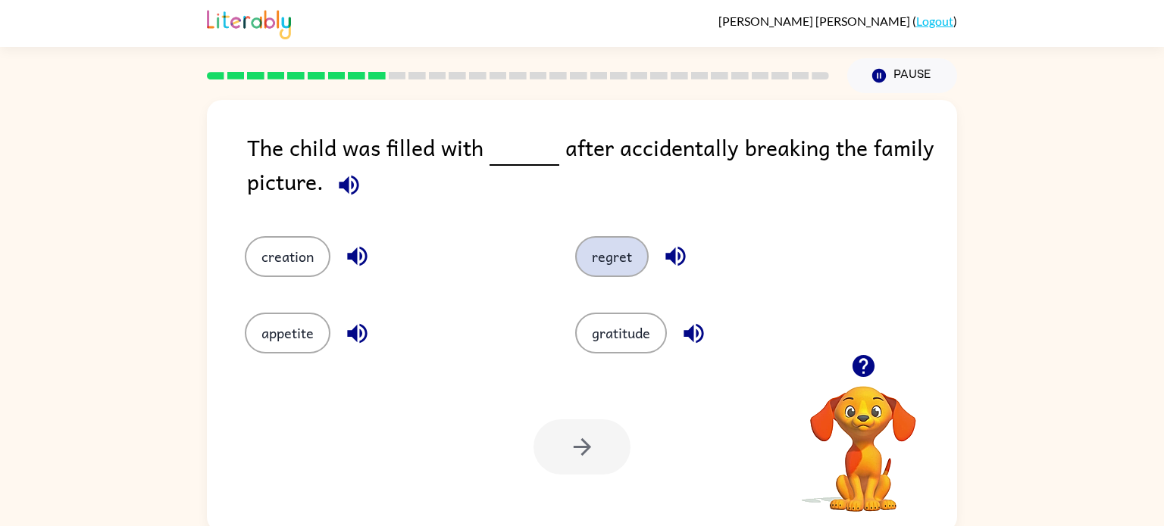
click at [616, 264] on button "regret" at bounding box center [611, 256] width 73 height 41
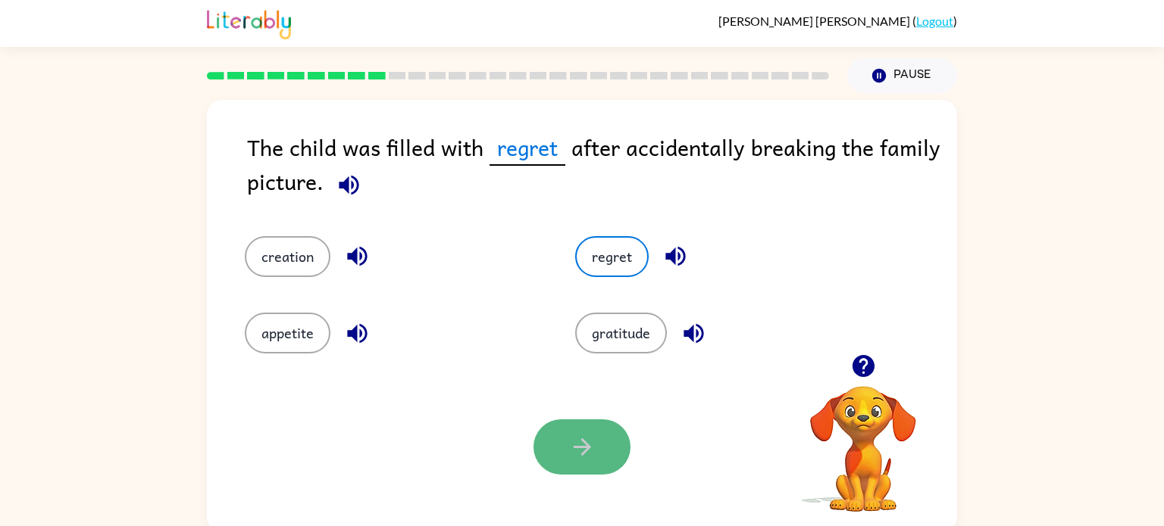
click at [559, 454] on button "button" at bounding box center [581, 447] width 97 height 55
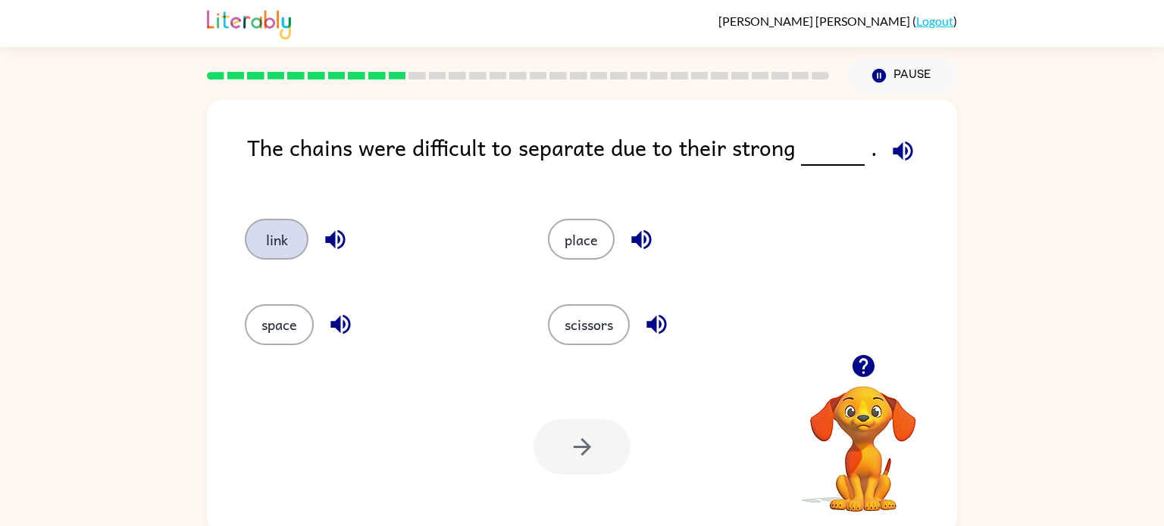
click at [294, 234] on button "link" at bounding box center [277, 239] width 64 height 41
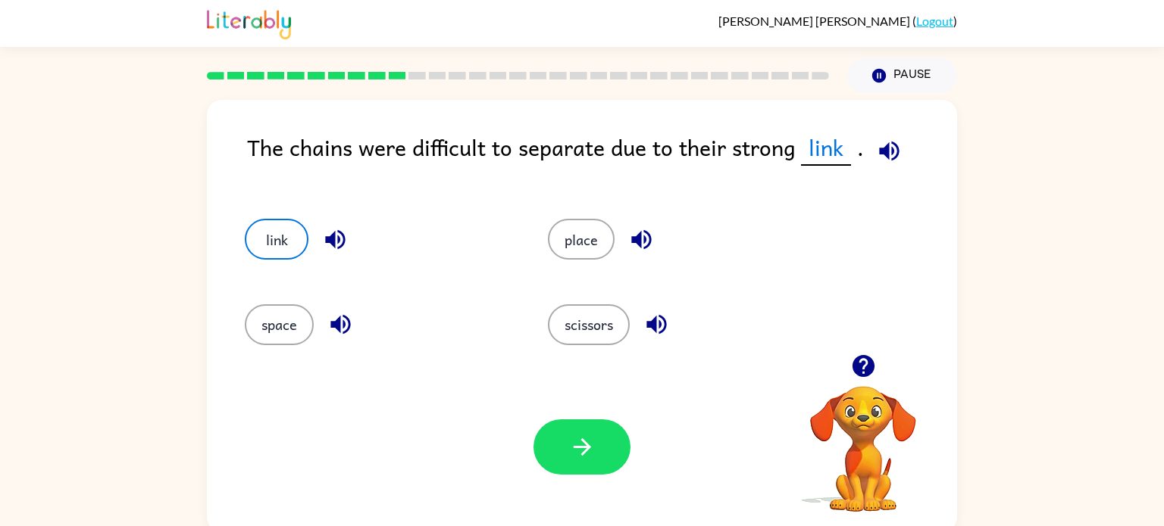
click at [588, 477] on div "Your browser must support playing .mp4 files to use Literably. Please try using…" at bounding box center [582, 447] width 750 height 170
click at [589, 461] on button "button" at bounding box center [581, 447] width 97 height 55
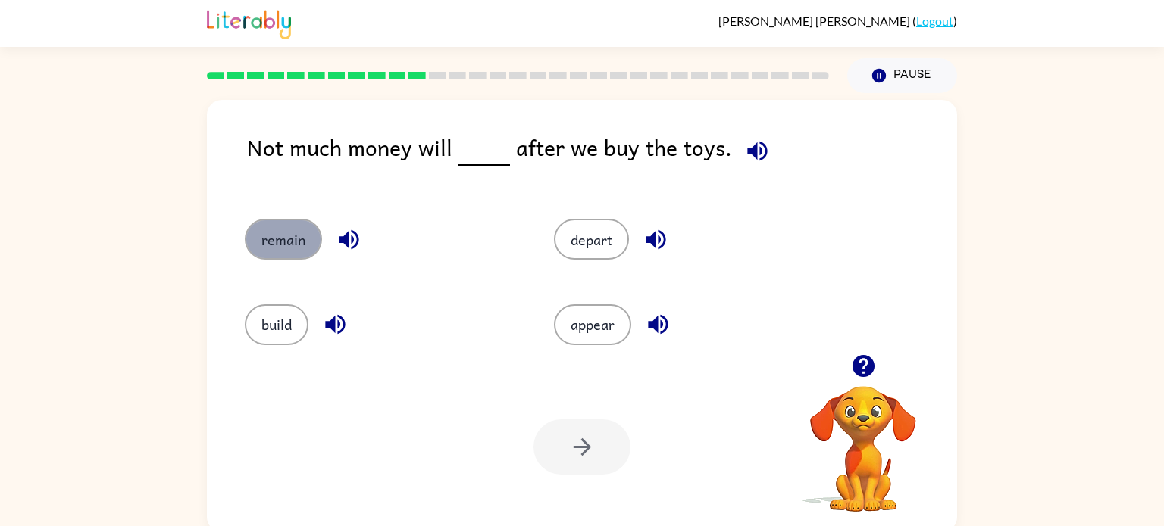
click at [257, 240] on button "remain" at bounding box center [283, 239] width 77 height 41
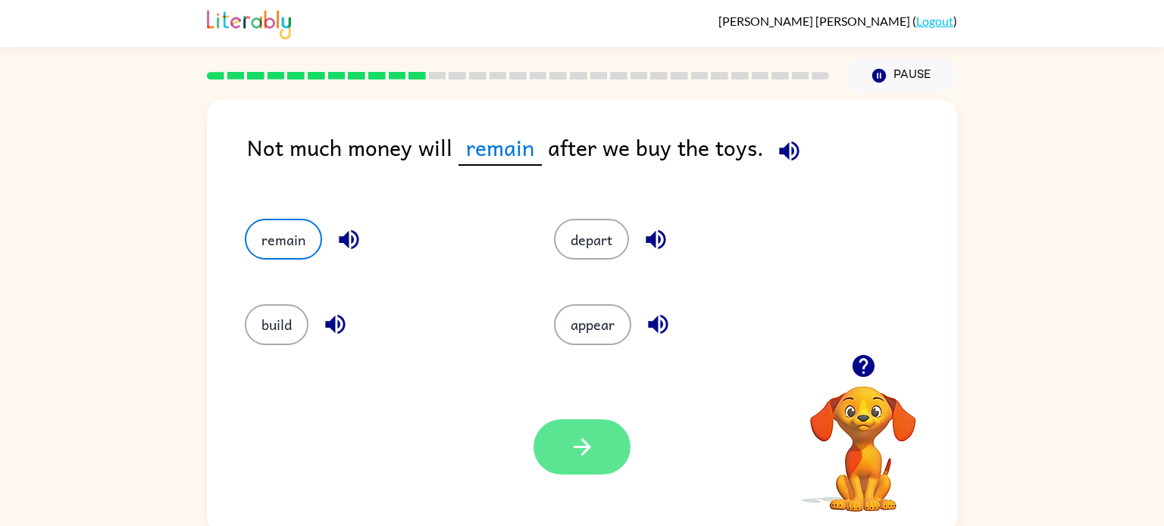
click at [586, 436] on icon "button" at bounding box center [582, 447] width 27 height 27
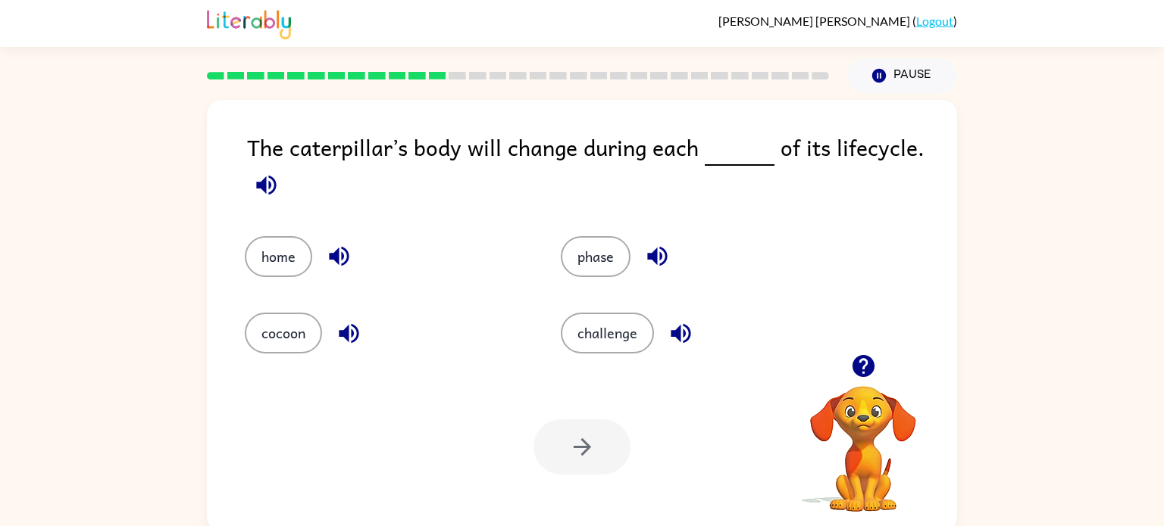
click at [623, 272] on div "phase" at bounding box center [701, 256] width 281 height 41
click at [620, 269] on button "phase" at bounding box center [596, 256] width 70 height 41
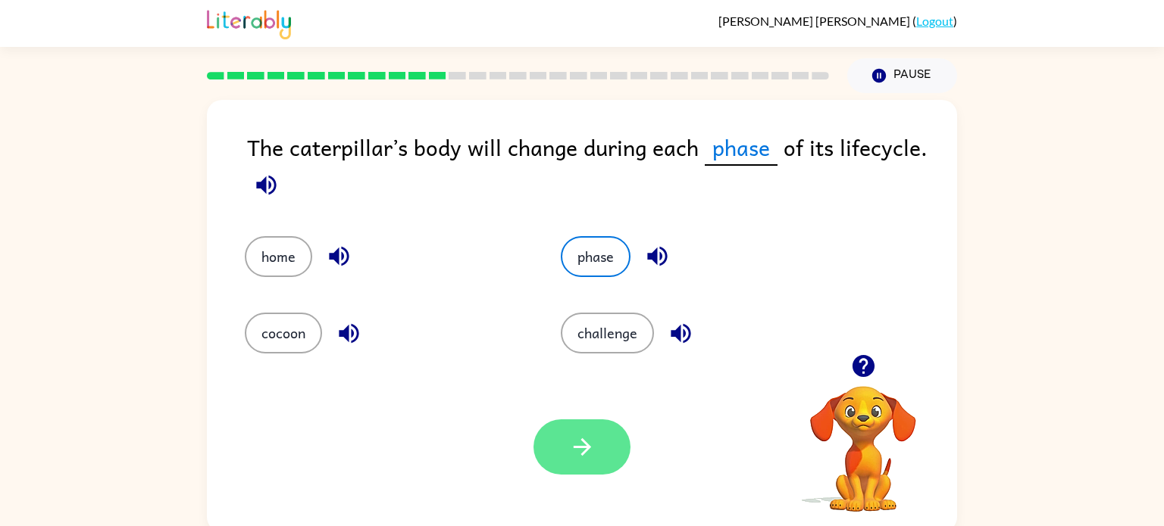
click at [589, 464] on button "button" at bounding box center [581, 447] width 97 height 55
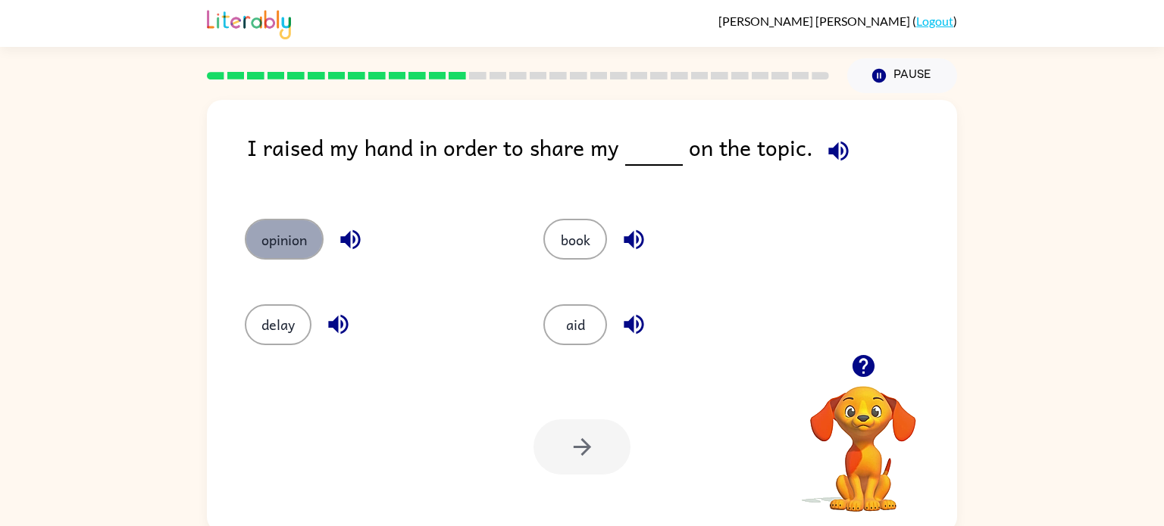
click at [301, 242] on button "opinion" at bounding box center [284, 239] width 79 height 41
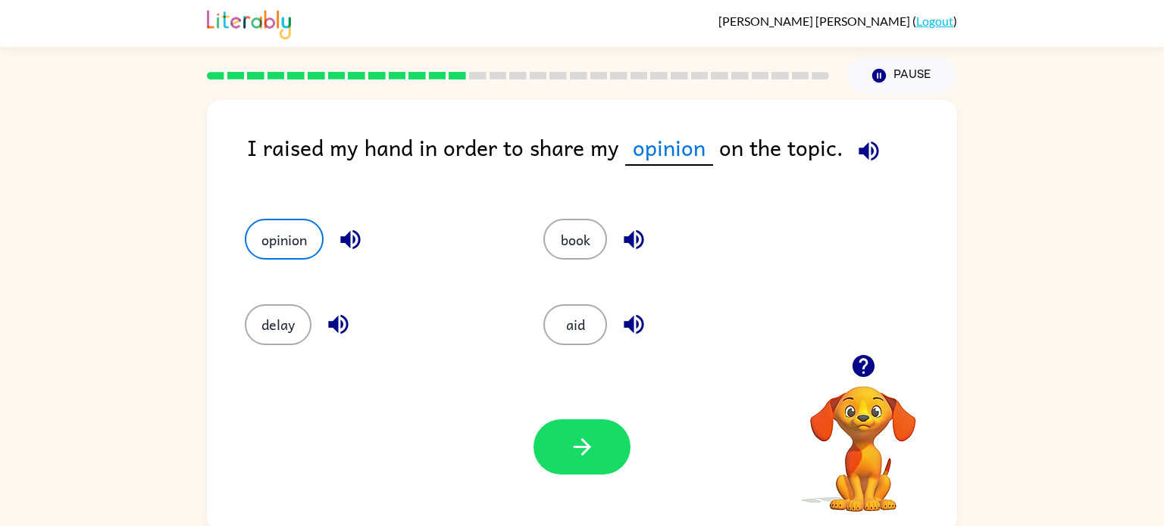
click at [564, 476] on div "Your browser must support playing .mp4 files to use Literably. Please try using…" at bounding box center [582, 447] width 750 height 170
click at [577, 452] on icon "button" at bounding box center [582, 447] width 27 height 27
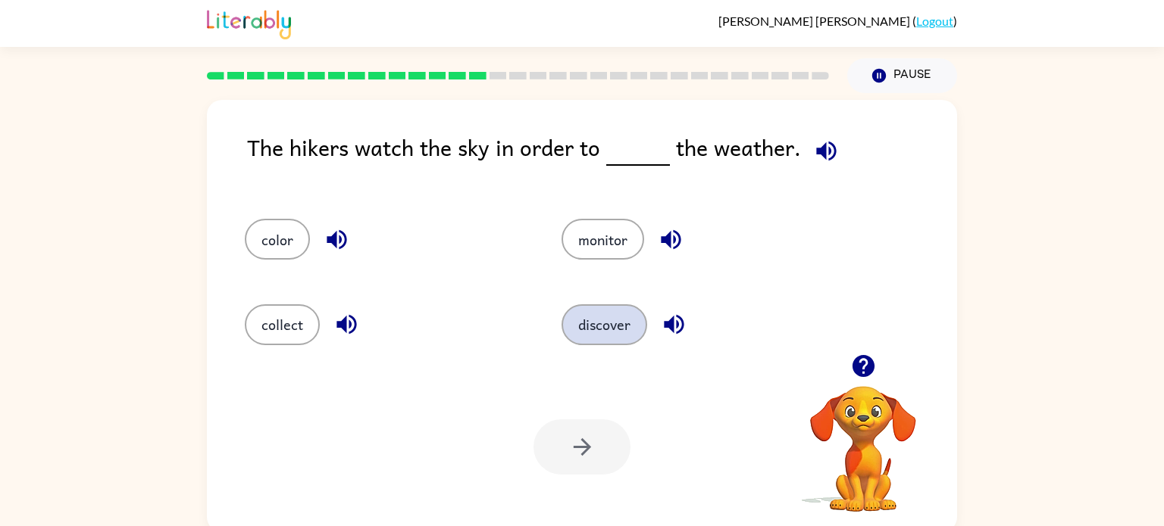
click at [614, 312] on button "discover" at bounding box center [604, 325] width 86 height 41
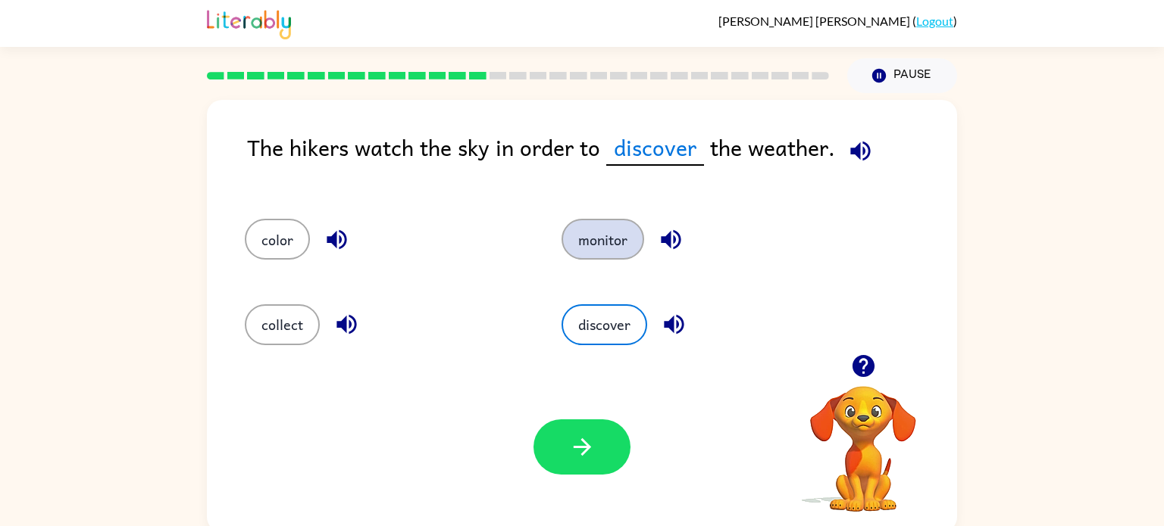
click at [620, 244] on button "monitor" at bounding box center [602, 239] width 83 height 41
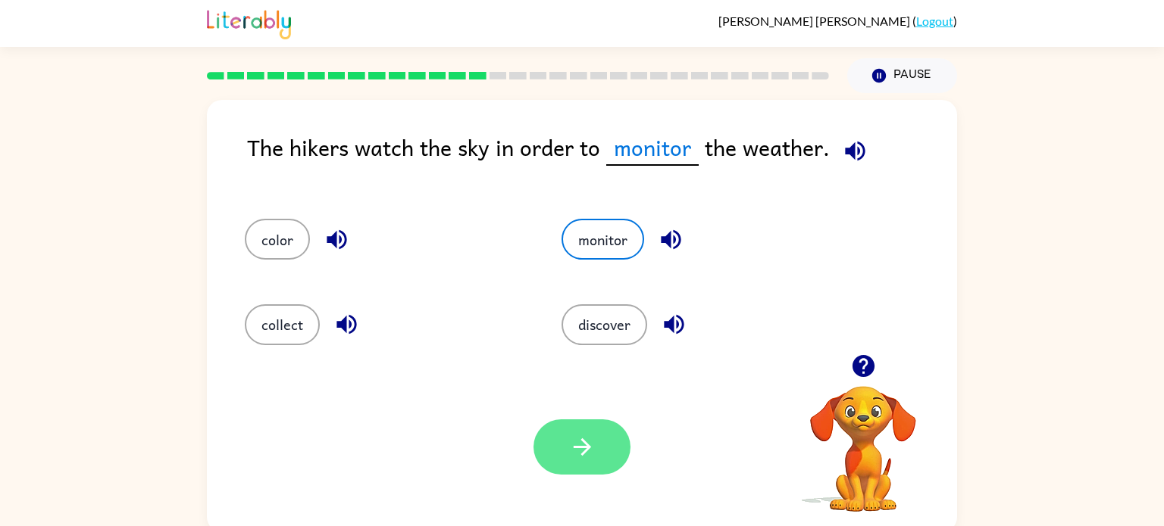
click at [580, 468] on button "button" at bounding box center [581, 447] width 97 height 55
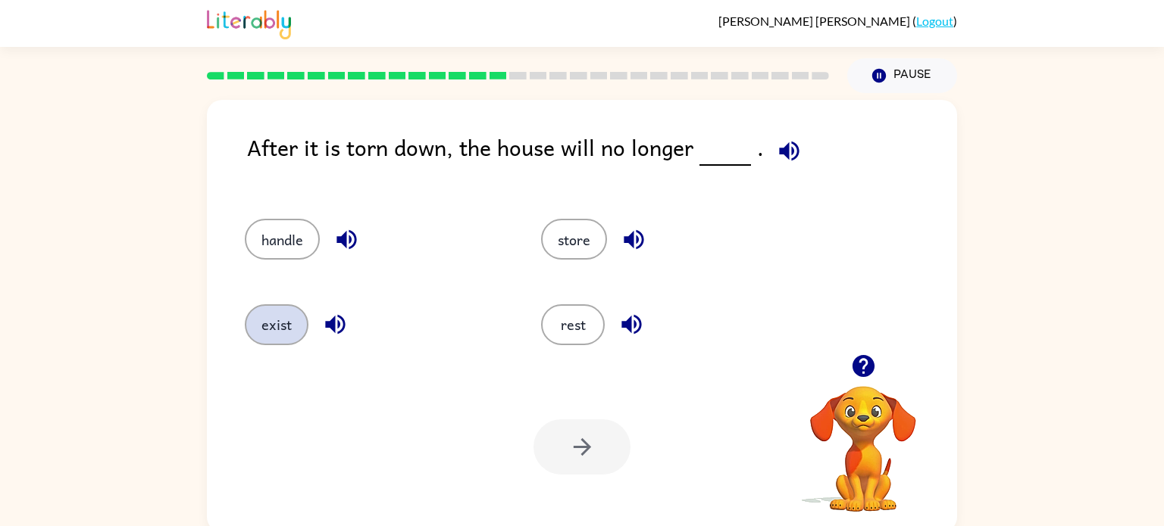
click at [265, 314] on button "exist" at bounding box center [277, 325] width 64 height 41
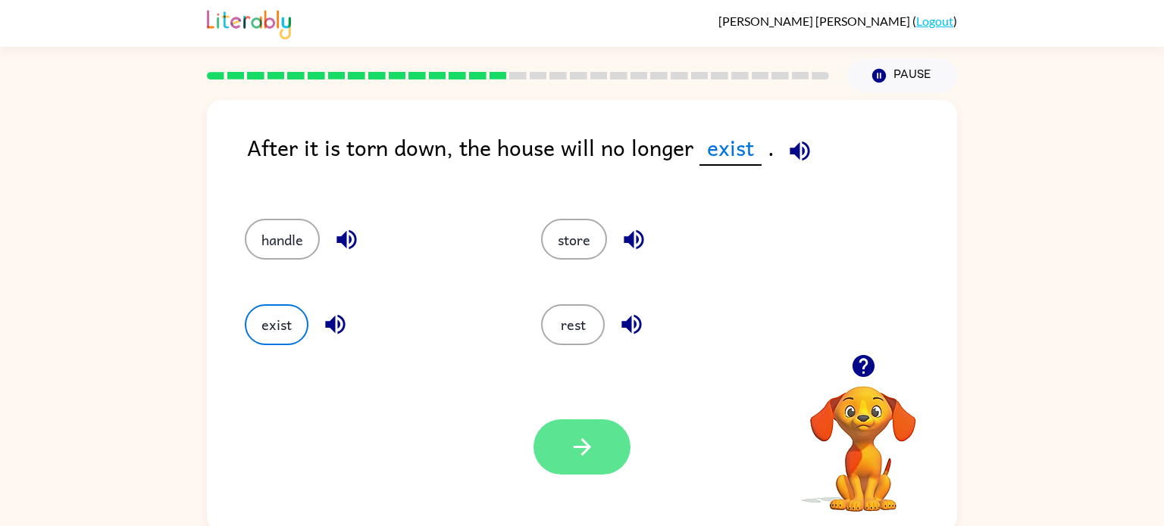
click at [583, 463] on button "button" at bounding box center [581, 447] width 97 height 55
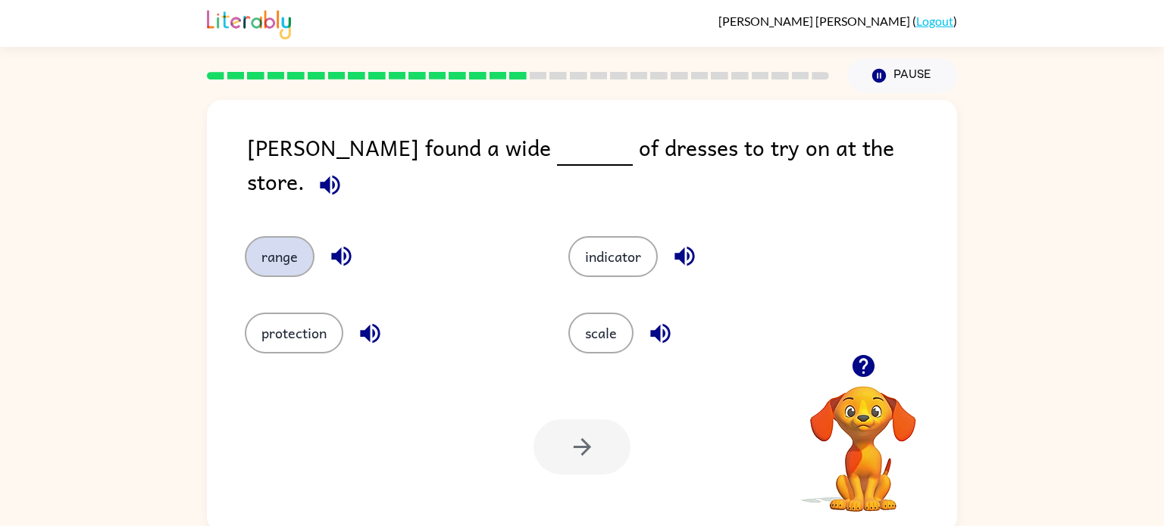
click at [261, 247] on button "range" at bounding box center [280, 256] width 70 height 41
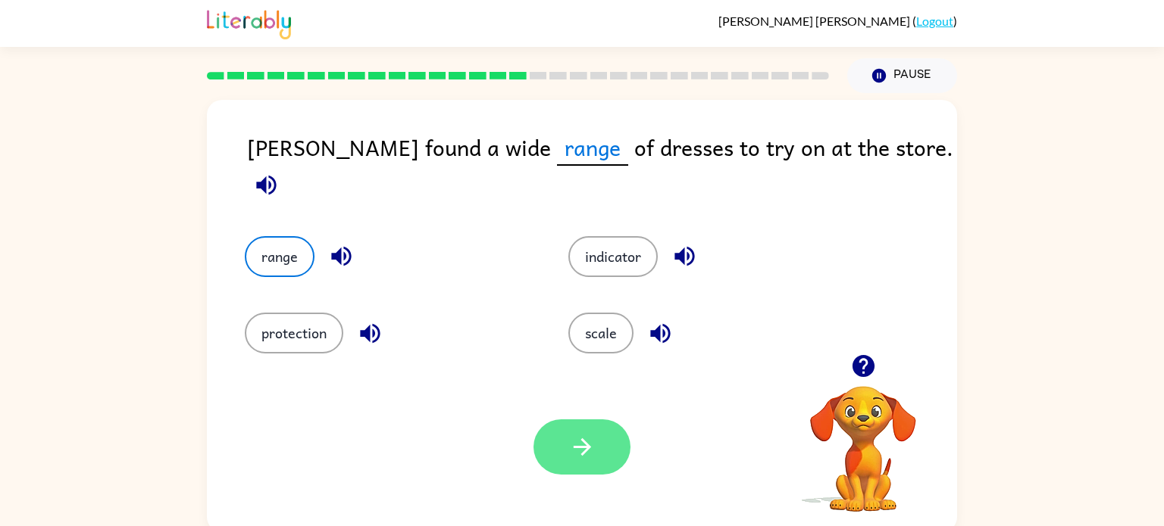
click at [570, 436] on icon "button" at bounding box center [582, 447] width 27 height 27
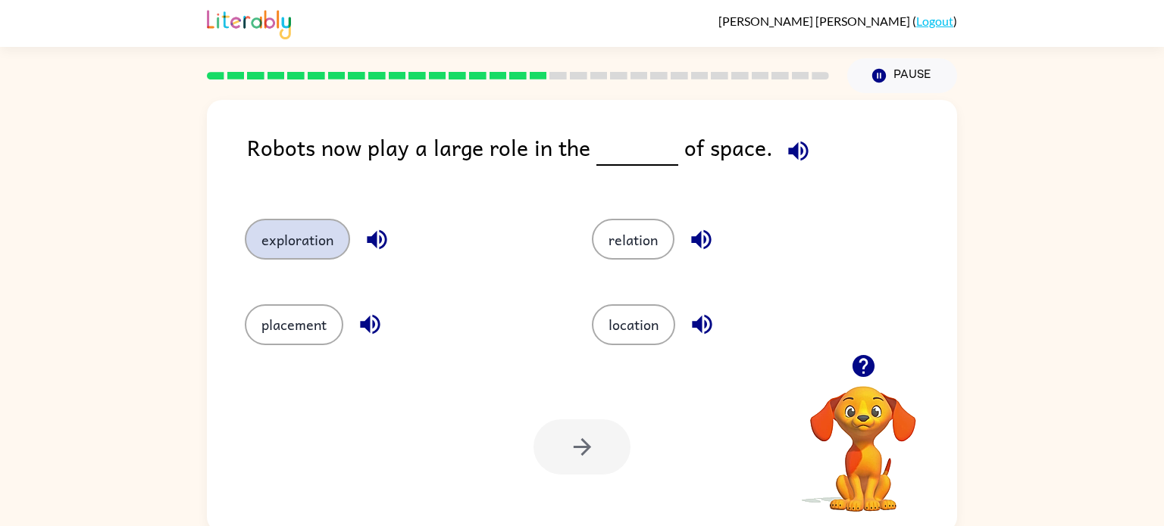
click at [307, 234] on button "exploration" at bounding box center [297, 239] width 105 height 41
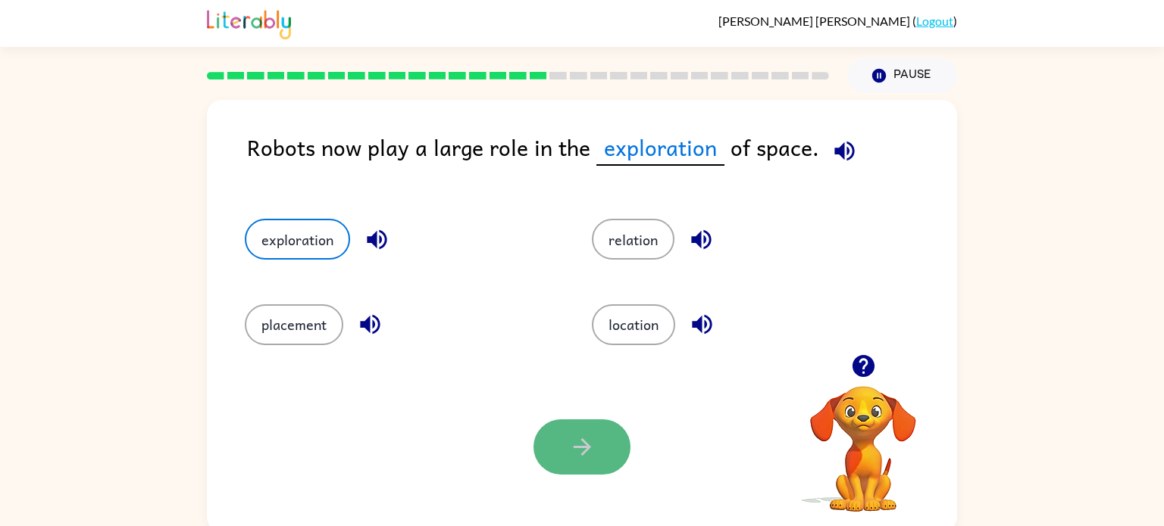
click at [564, 439] on button "button" at bounding box center [581, 447] width 97 height 55
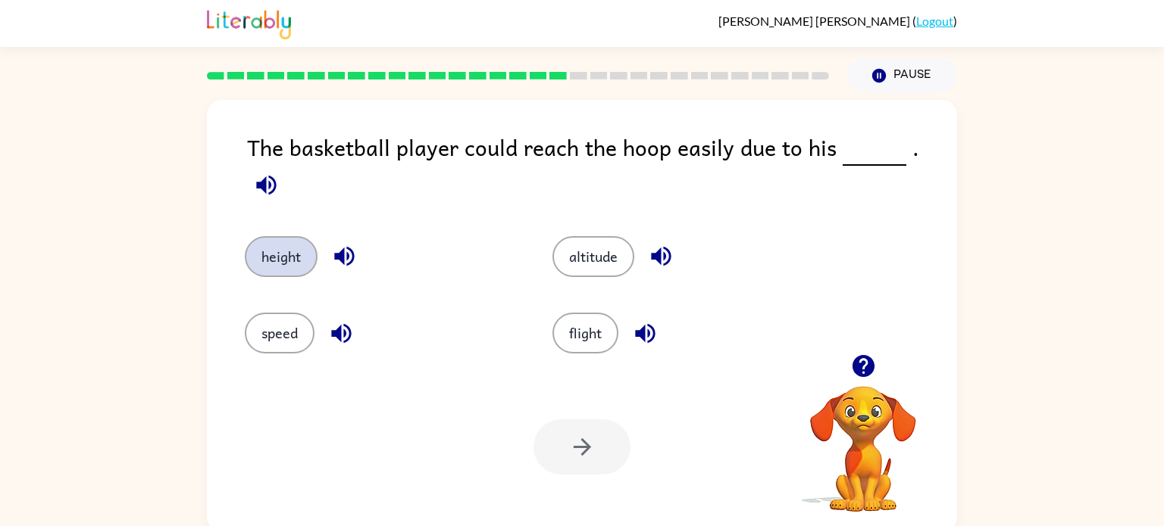
click at [298, 236] on button "height" at bounding box center [281, 256] width 73 height 41
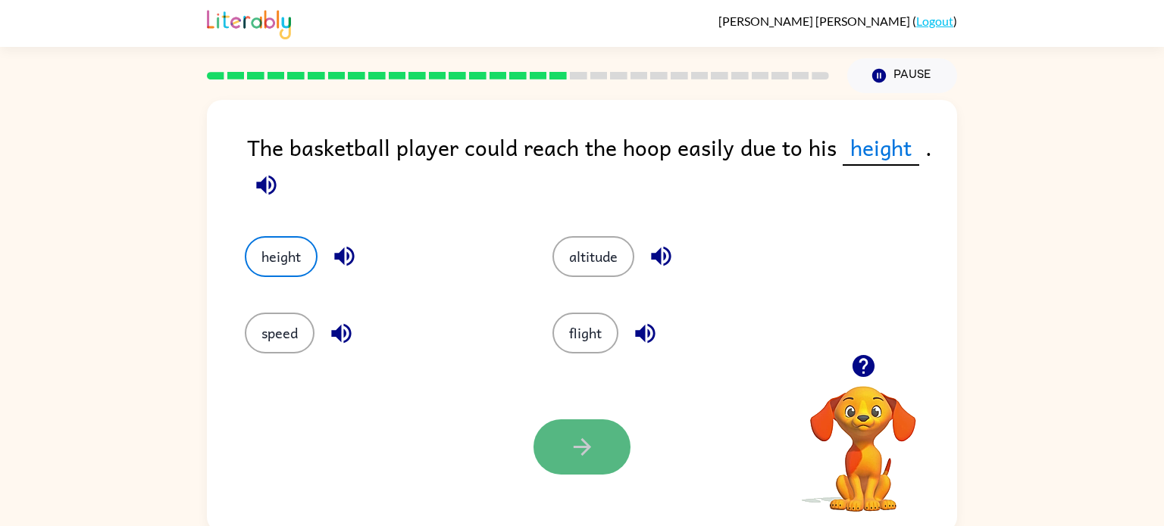
click at [572, 470] on button "button" at bounding box center [581, 447] width 97 height 55
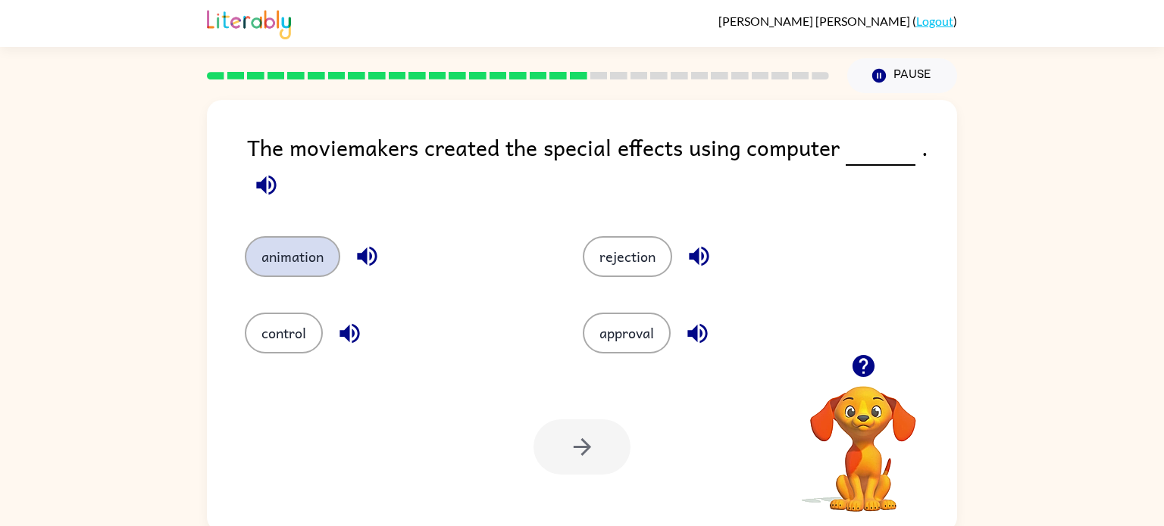
click at [264, 254] on button "animation" at bounding box center [292, 256] width 95 height 41
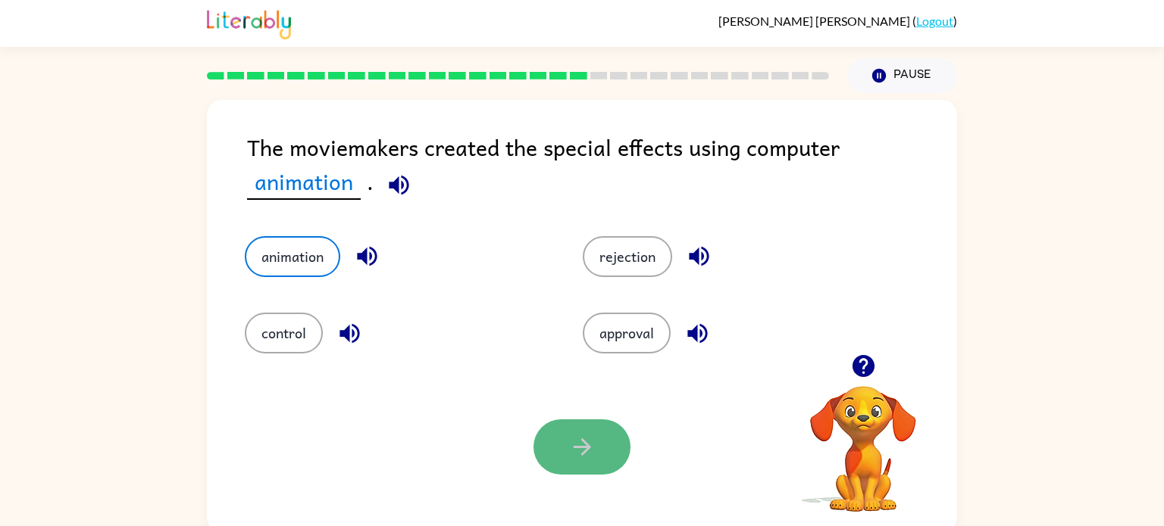
click at [574, 441] on icon "button" at bounding box center [582, 447] width 27 height 27
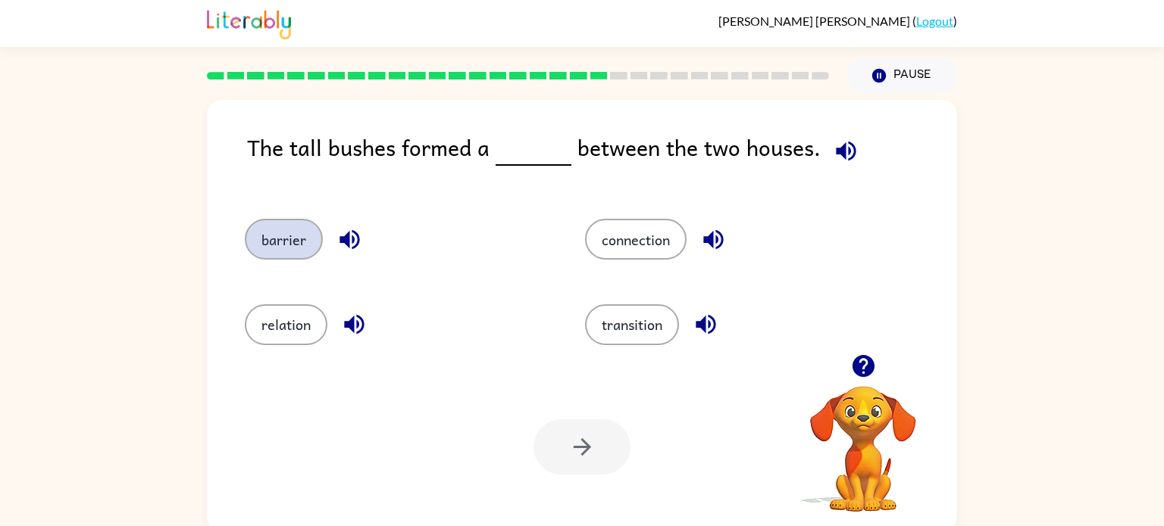
click at [298, 255] on button "barrier" at bounding box center [284, 239] width 78 height 41
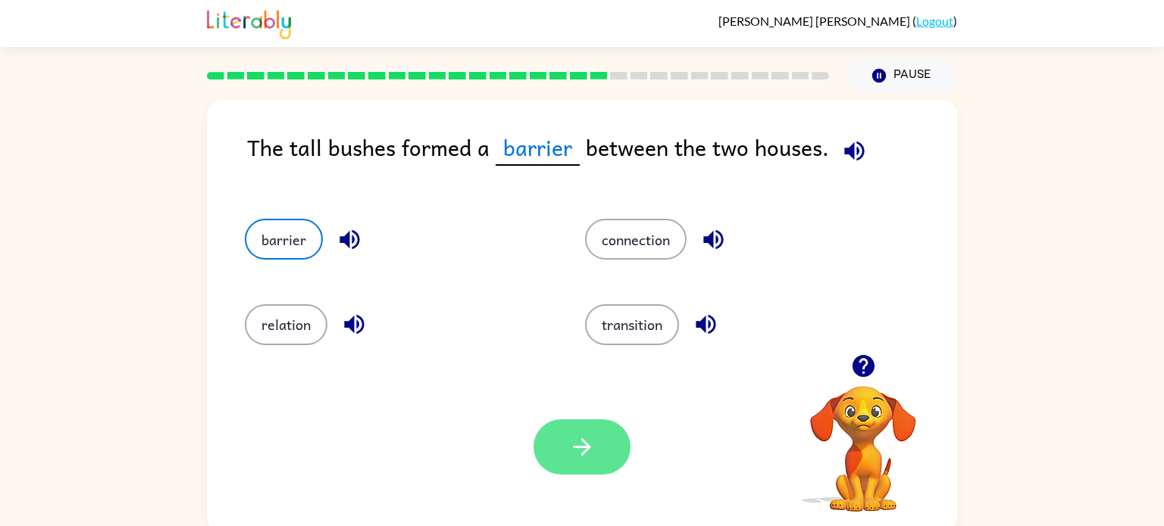
click at [579, 450] on icon "button" at bounding box center [582, 447] width 27 height 27
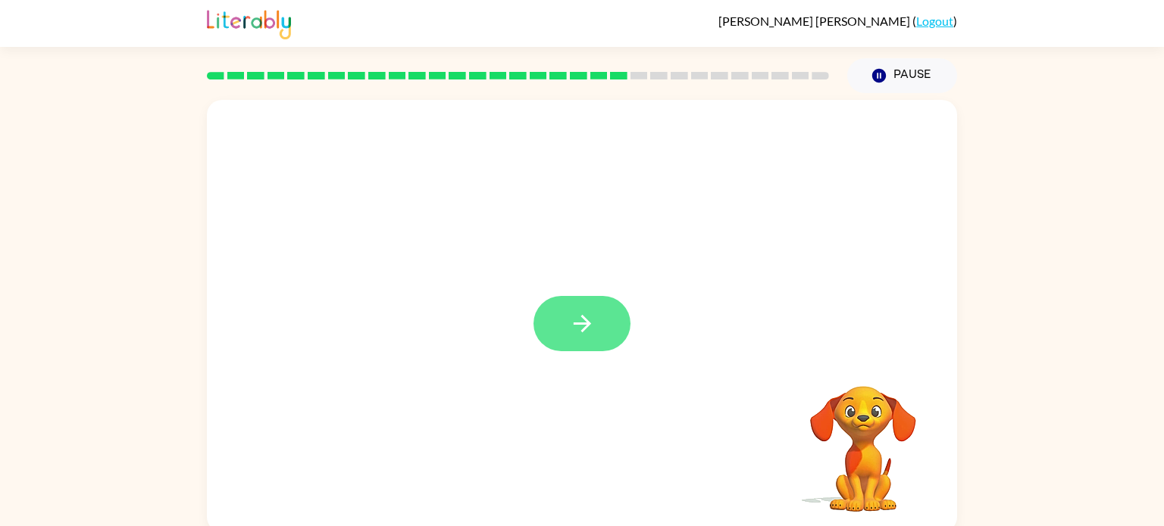
click at [614, 335] on button "button" at bounding box center [581, 323] width 97 height 55
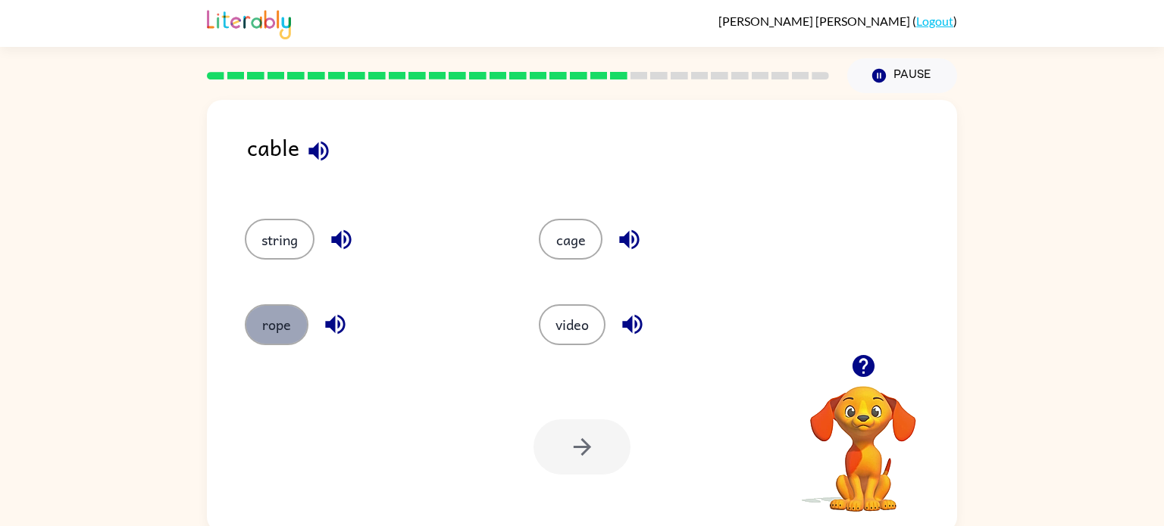
click at [270, 340] on button "rope" at bounding box center [277, 325] width 64 height 41
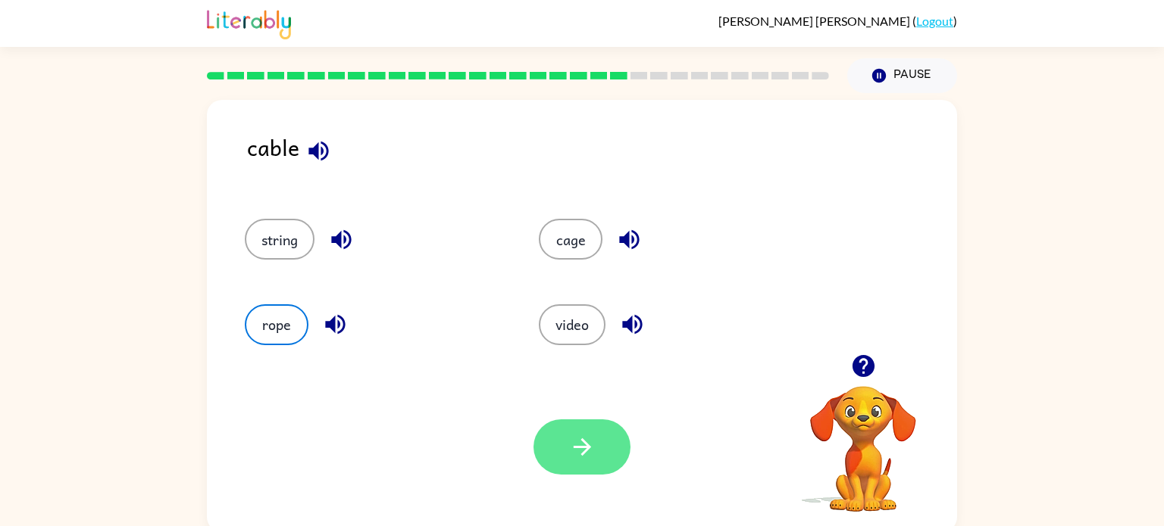
click at [575, 436] on icon "button" at bounding box center [582, 447] width 27 height 27
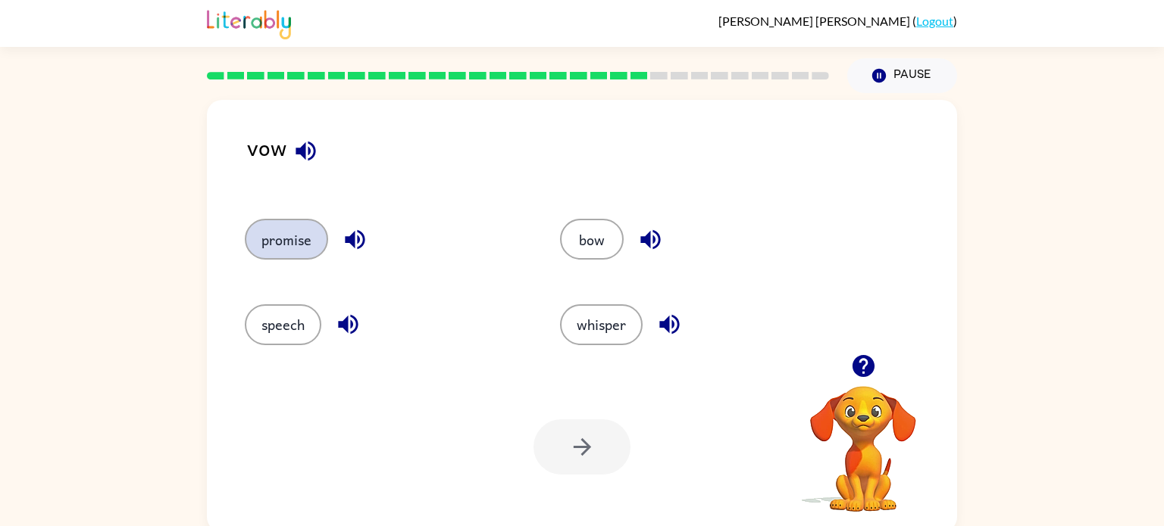
click at [283, 256] on button "promise" at bounding box center [286, 239] width 83 height 41
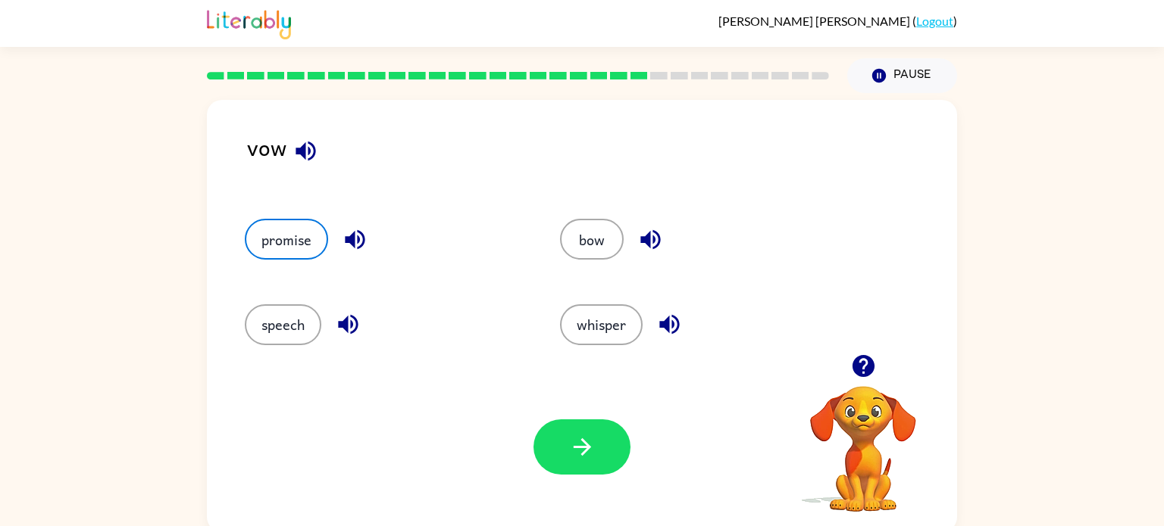
click at [582, 480] on div "Your browser must support playing .mp4 files to use Literably. Please try using…" at bounding box center [582, 447] width 750 height 170
click at [583, 462] on button "button" at bounding box center [581, 447] width 97 height 55
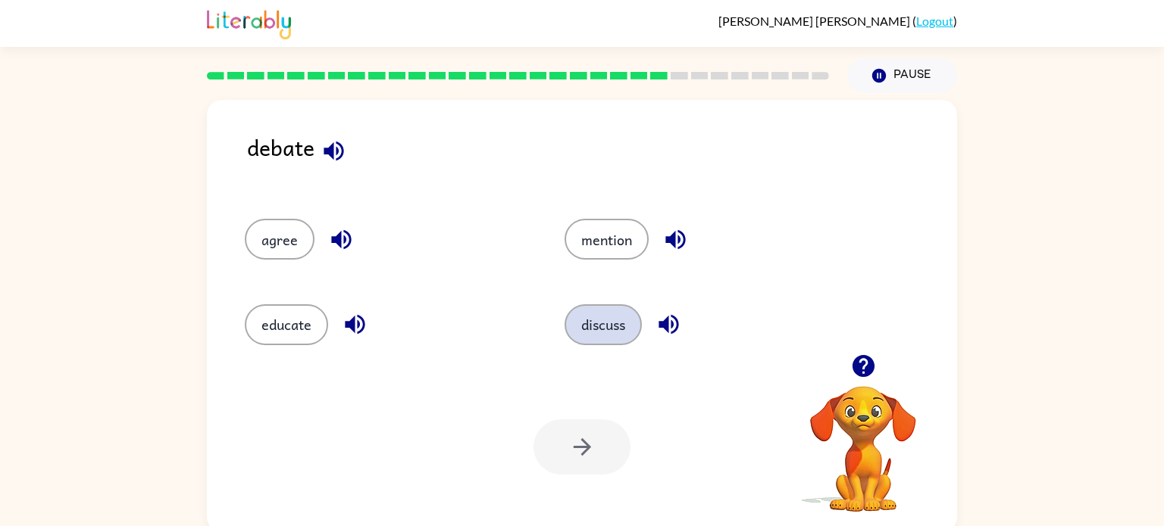
click at [626, 321] on button "discuss" at bounding box center [602, 325] width 77 height 41
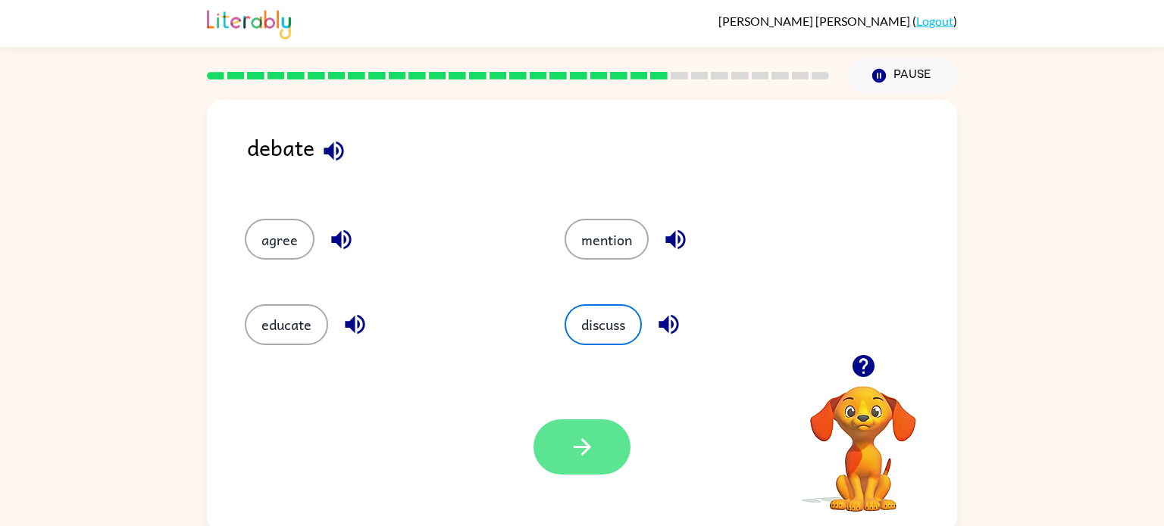
click at [601, 441] on button "button" at bounding box center [581, 447] width 97 height 55
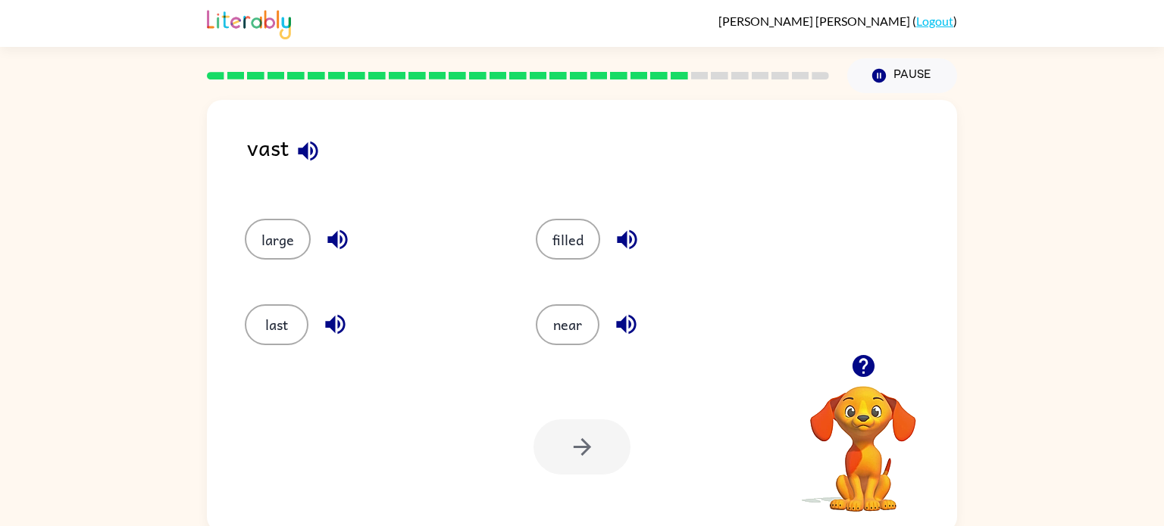
click at [258, 217] on div "large" at bounding box center [361, 232] width 291 height 85
click at [261, 229] on button "large" at bounding box center [278, 239] width 66 height 41
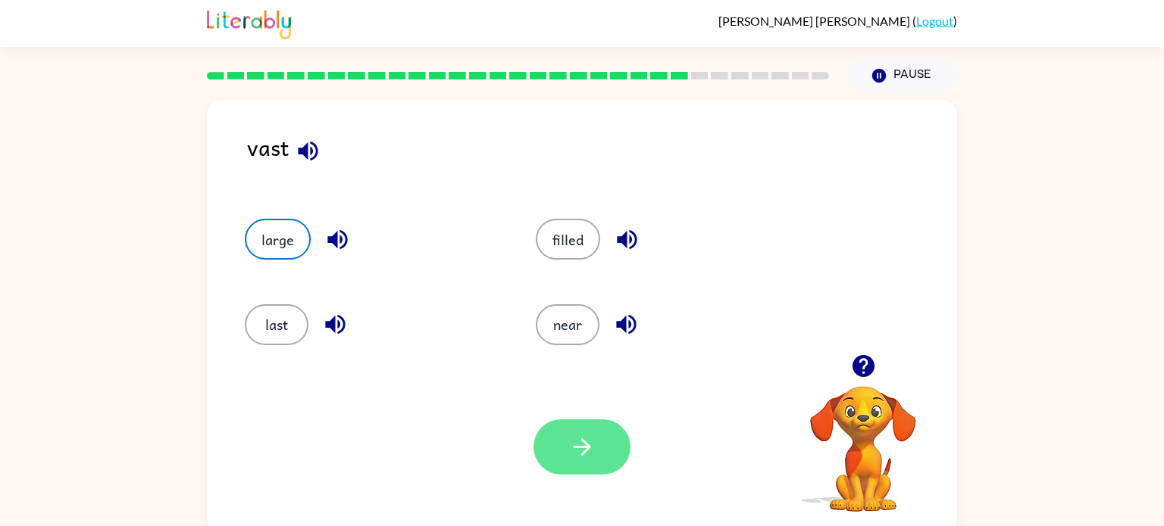
click at [600, 464] on button "button" at bounding box center [581, 447] width 97 height 55
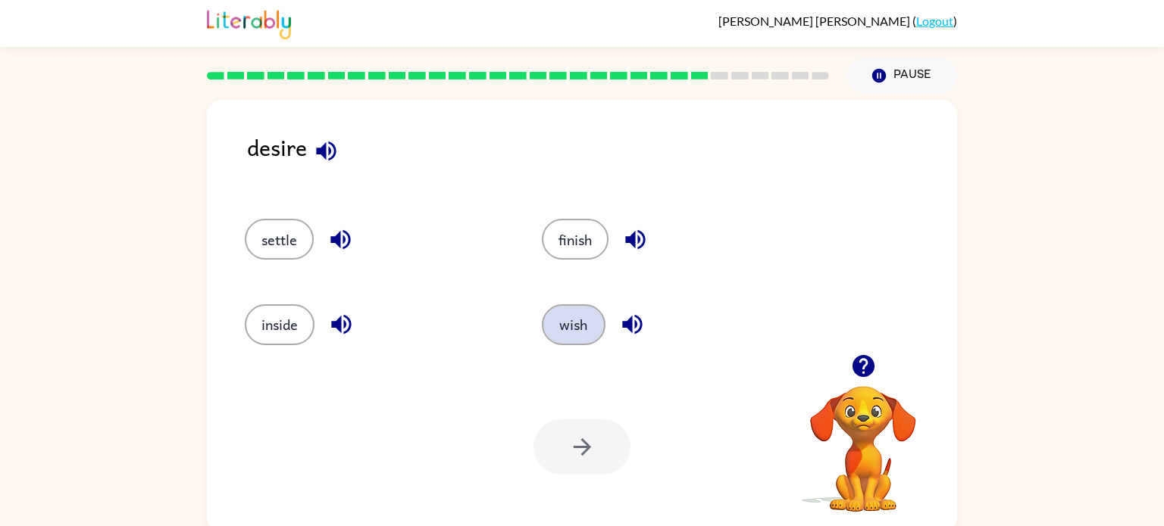
click at [566, 334] on button "wish" at bounding box center [574, 325] width 64 height 41
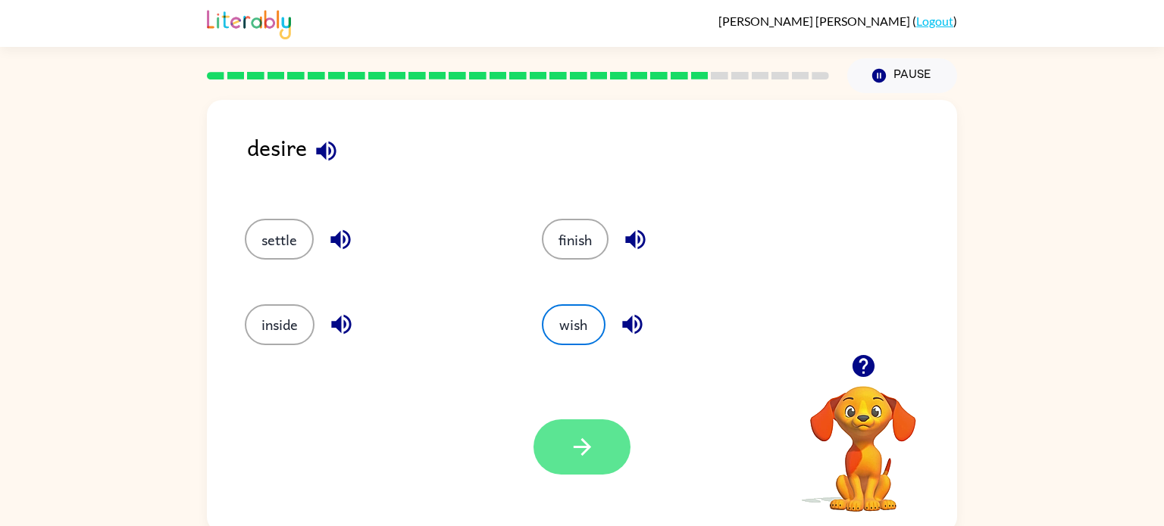
click at [587, 464] on button "button" at bounding box center [581, 447] width 97 height 55
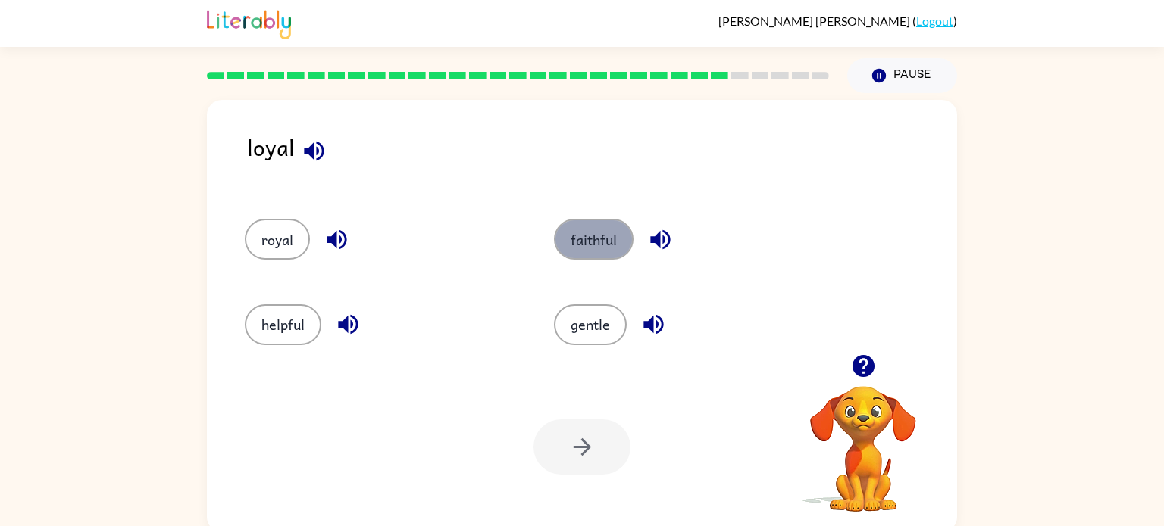
click at [589, 235] on button "faithful" at bounding box center [594, 239] width 80 height 41
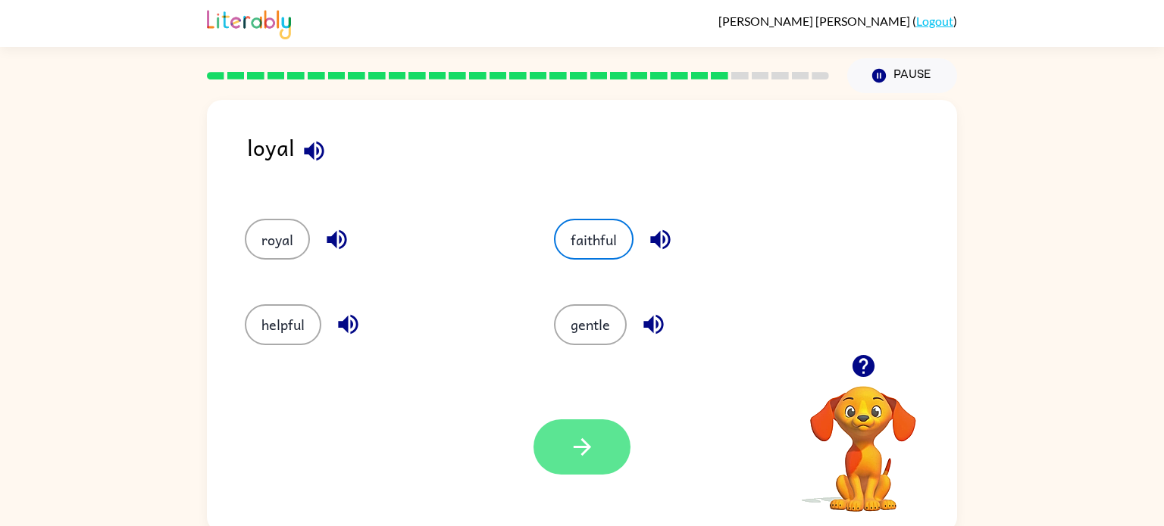
click at [587, 434] on icon "button" at bounding box center [582, 447] width 27 height 27
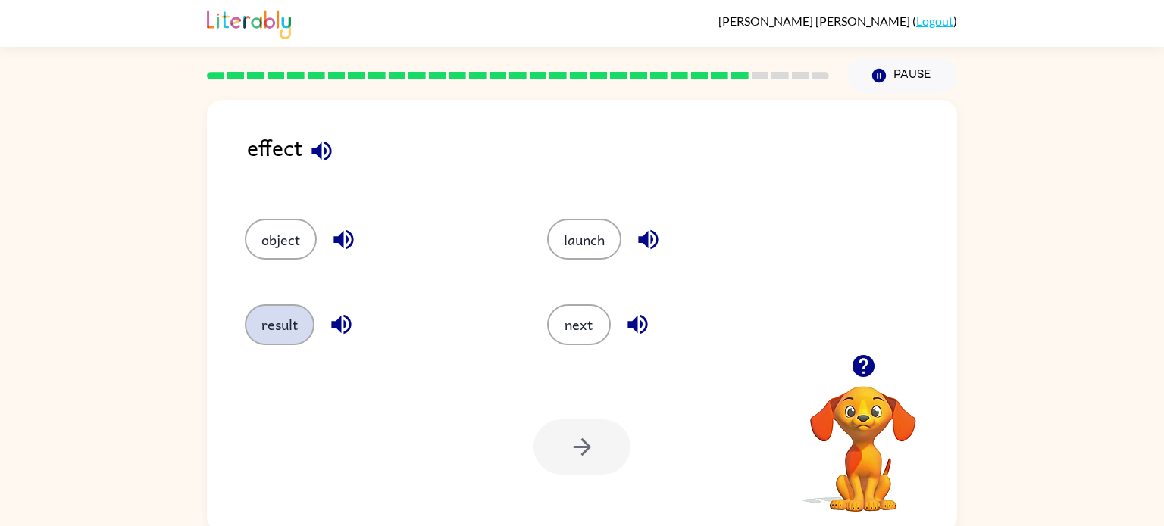
click at [262, 318] on button "result" at bounding box center [280, 325] width 70 height 41
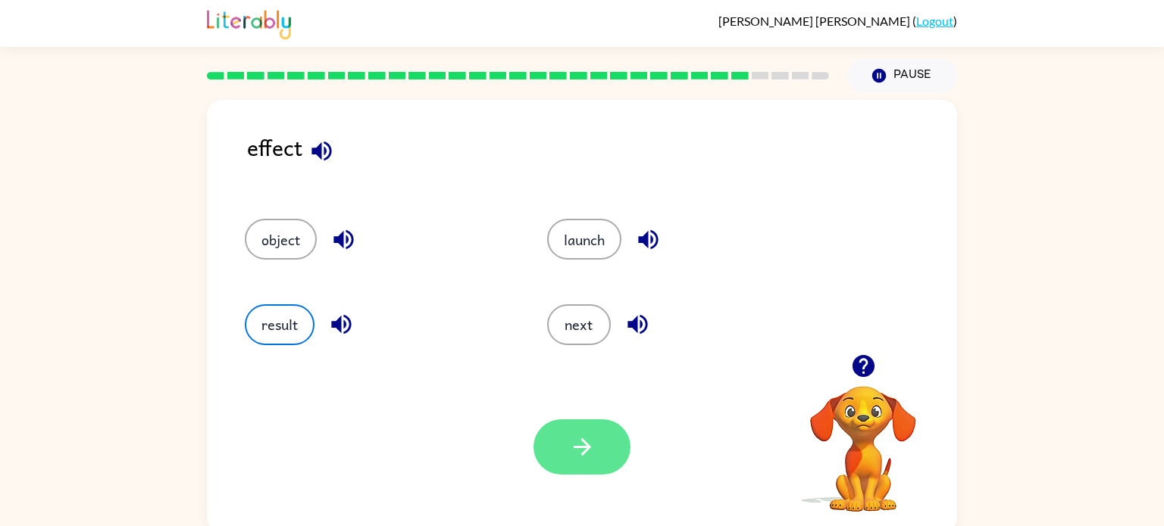
click at [580, 438] on icon "button" at bounding box center [582, 447] width 27 height 27
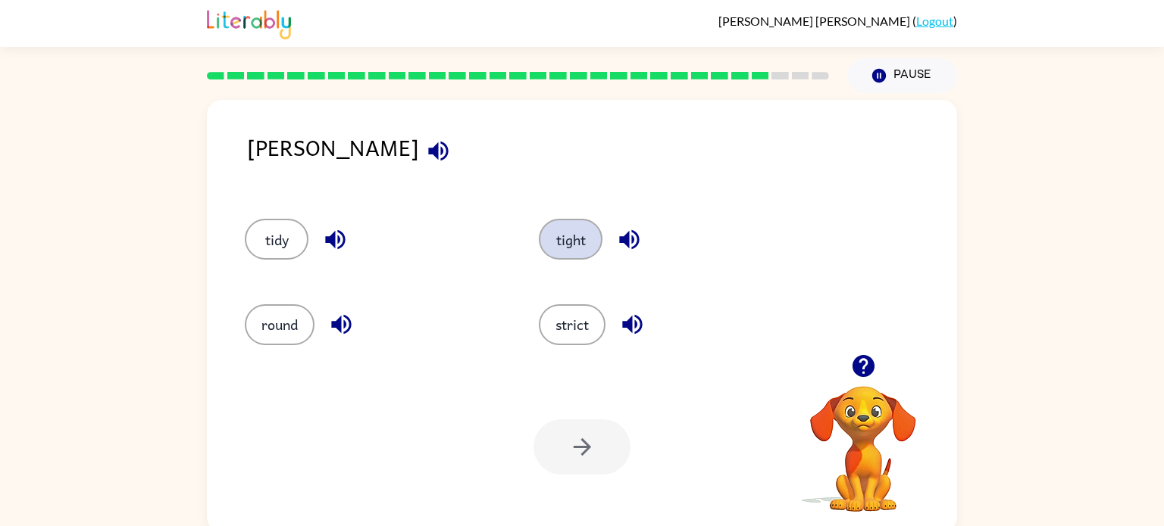
click at [559, 230] on button "tight" at bounding box center [571, 239] width 64 height 41
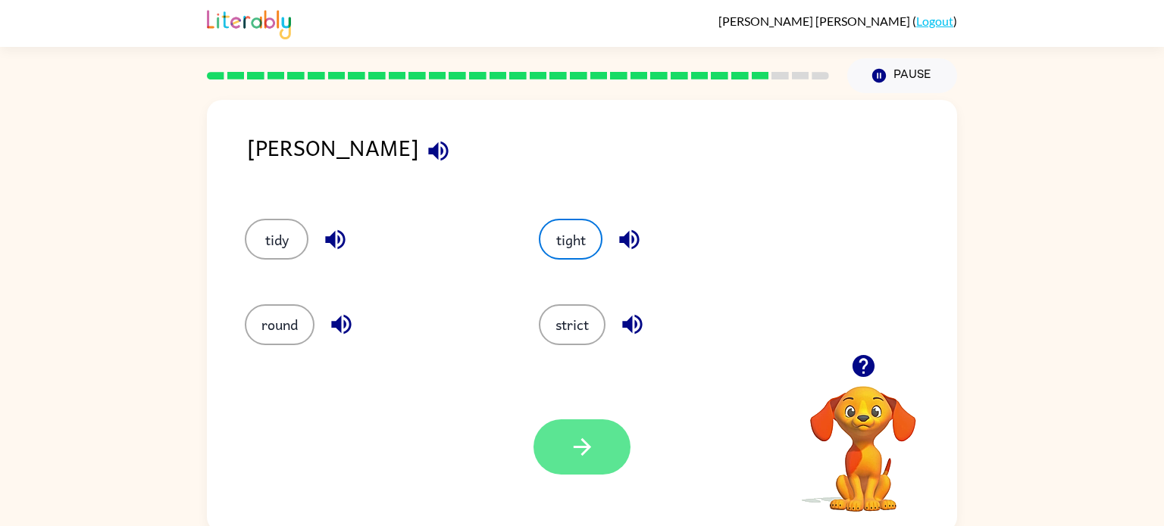
click at [595, 444] on button "button" at bounding box center [581, 447] width 97 height 55
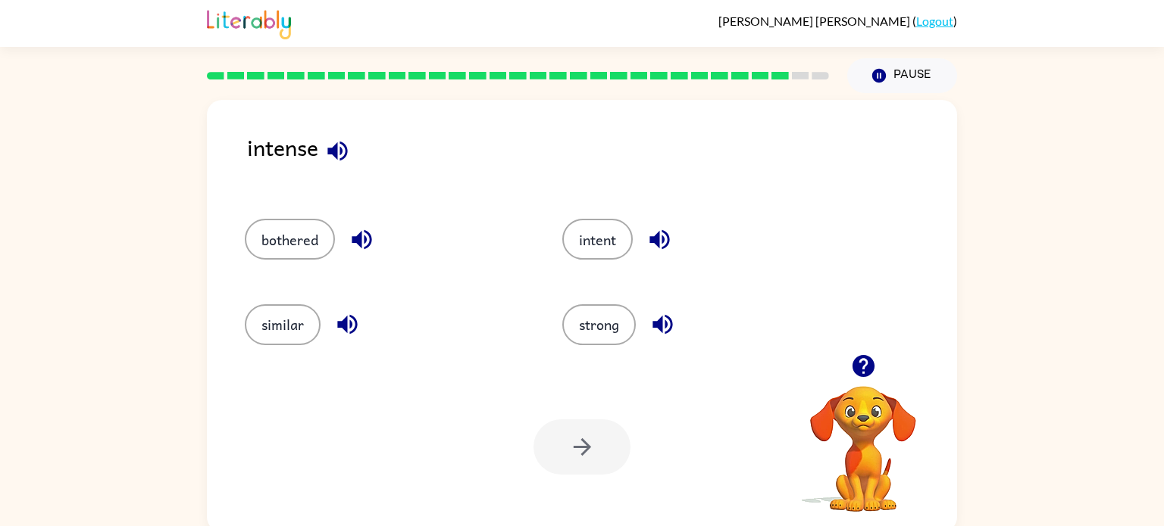
click at [613, 261] on div "intent" at bounding box center [691, 232] width 317 height 85
click at [614, 245] on button "intent" at bounding box center [597, 239] width 70 height 41
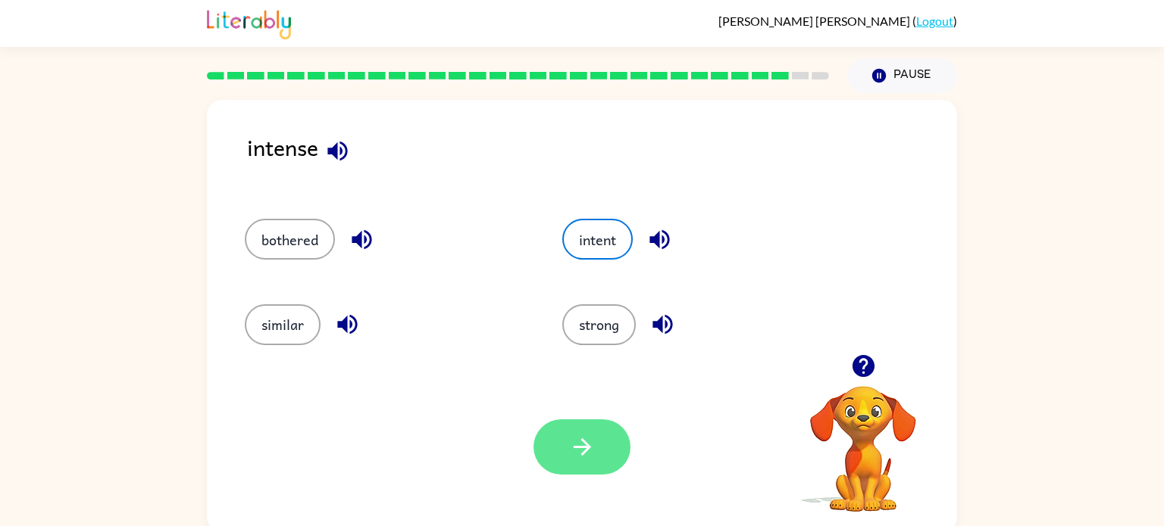
click at [584, 458] on icon "button" at bounding box center [582, 447] width 27 height 27
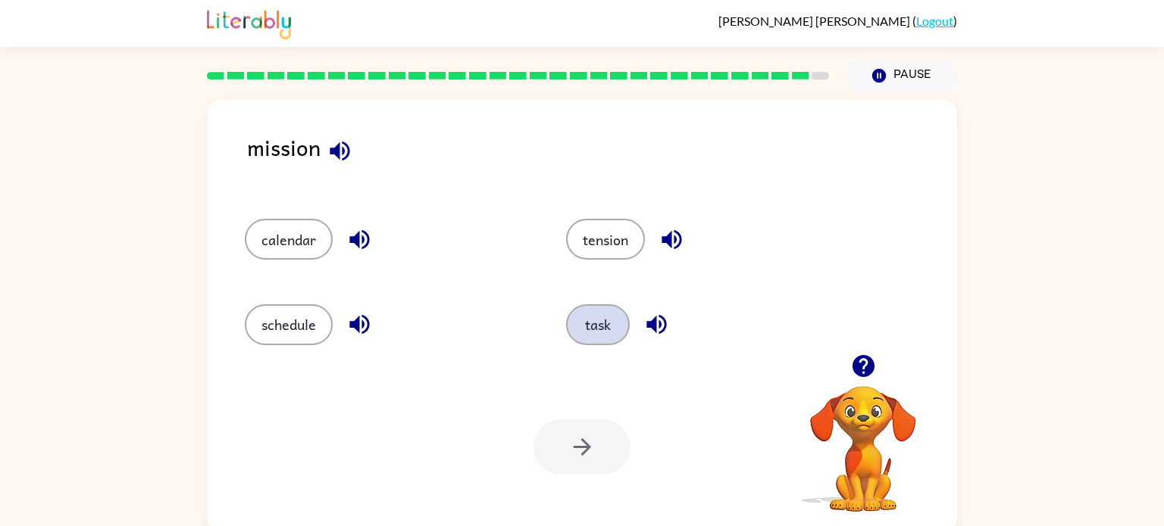
click at [578, 317] on button "task" at bounding box center [598, 325] width 64 height 41
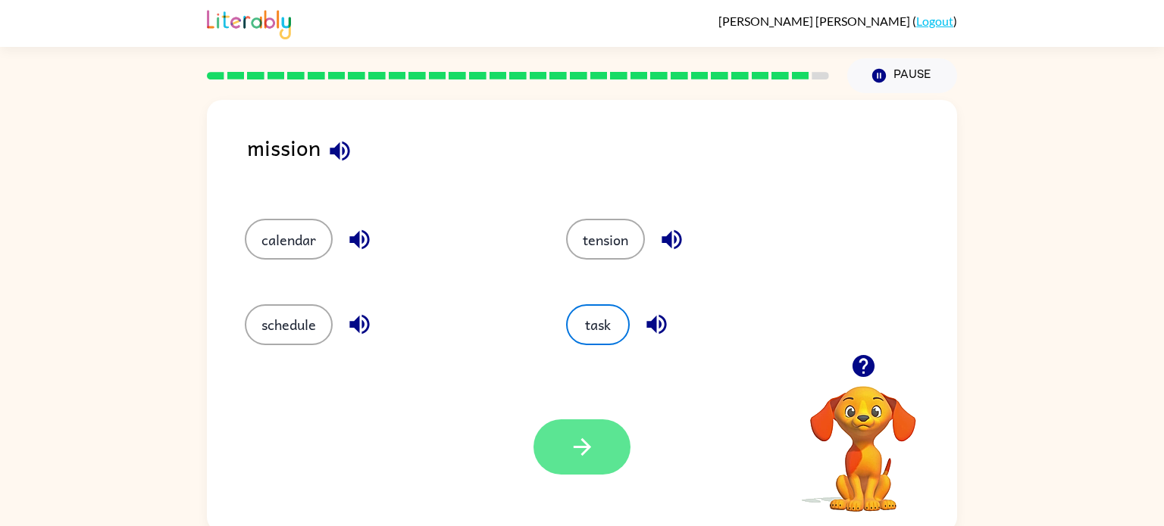
click at [548, 461] on button "button" at bounding box center [581, 447] width 97 height 55
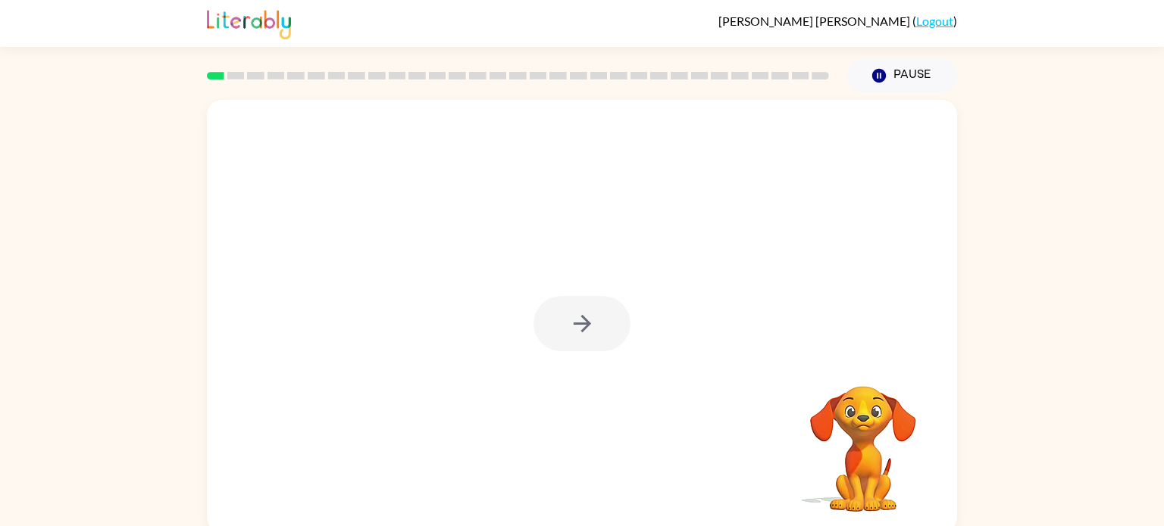
click at [551, 305] on div at bounding box center [581, 323] width 97 height 55
click at [551, 305] on button "button" at bounding box center [581, 323] width 97 height 55
